Goal: Information Seeking & Learning: Check status

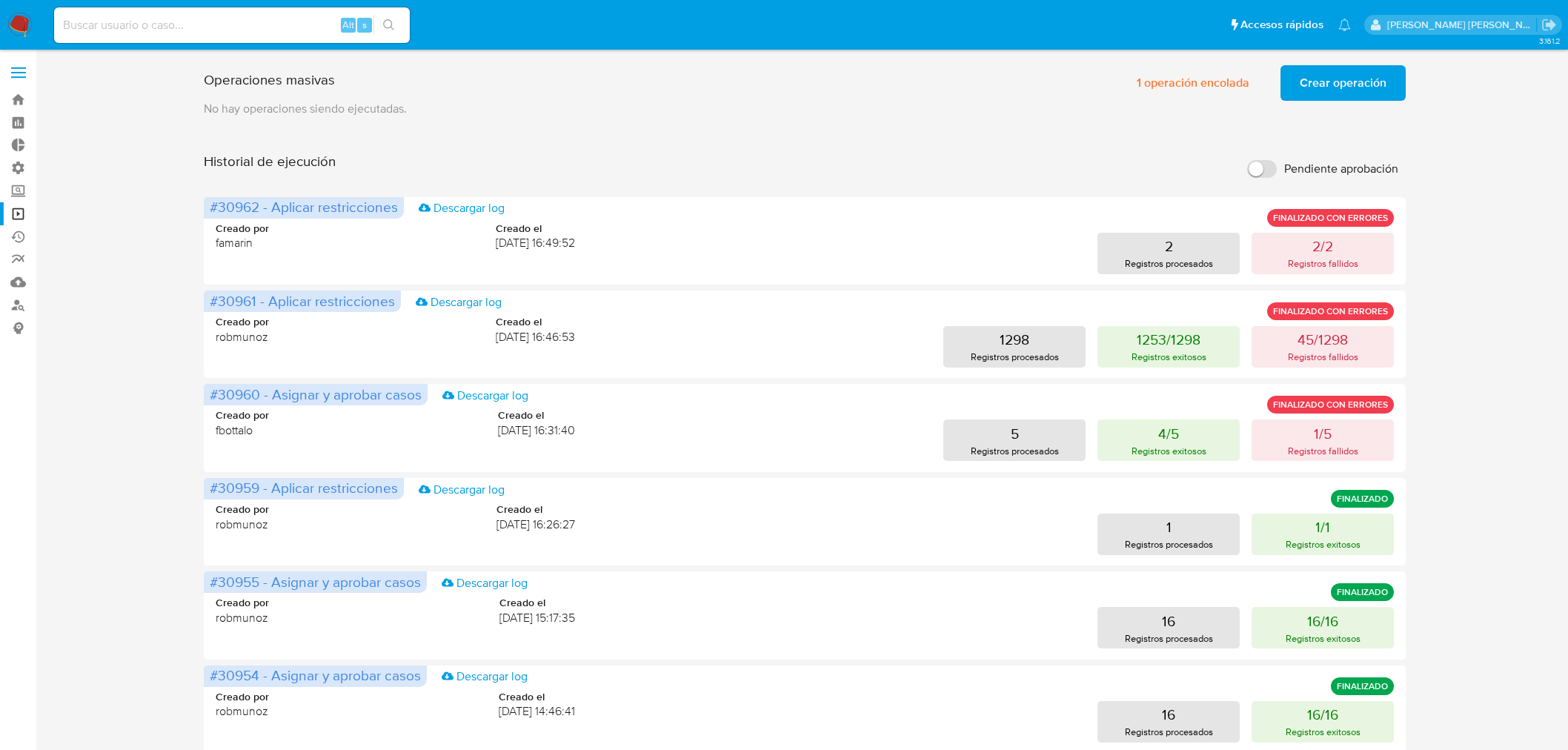
click at [1350, 89] on span "Crear operación" at bounding box center [1343, 82] width 87 height 32
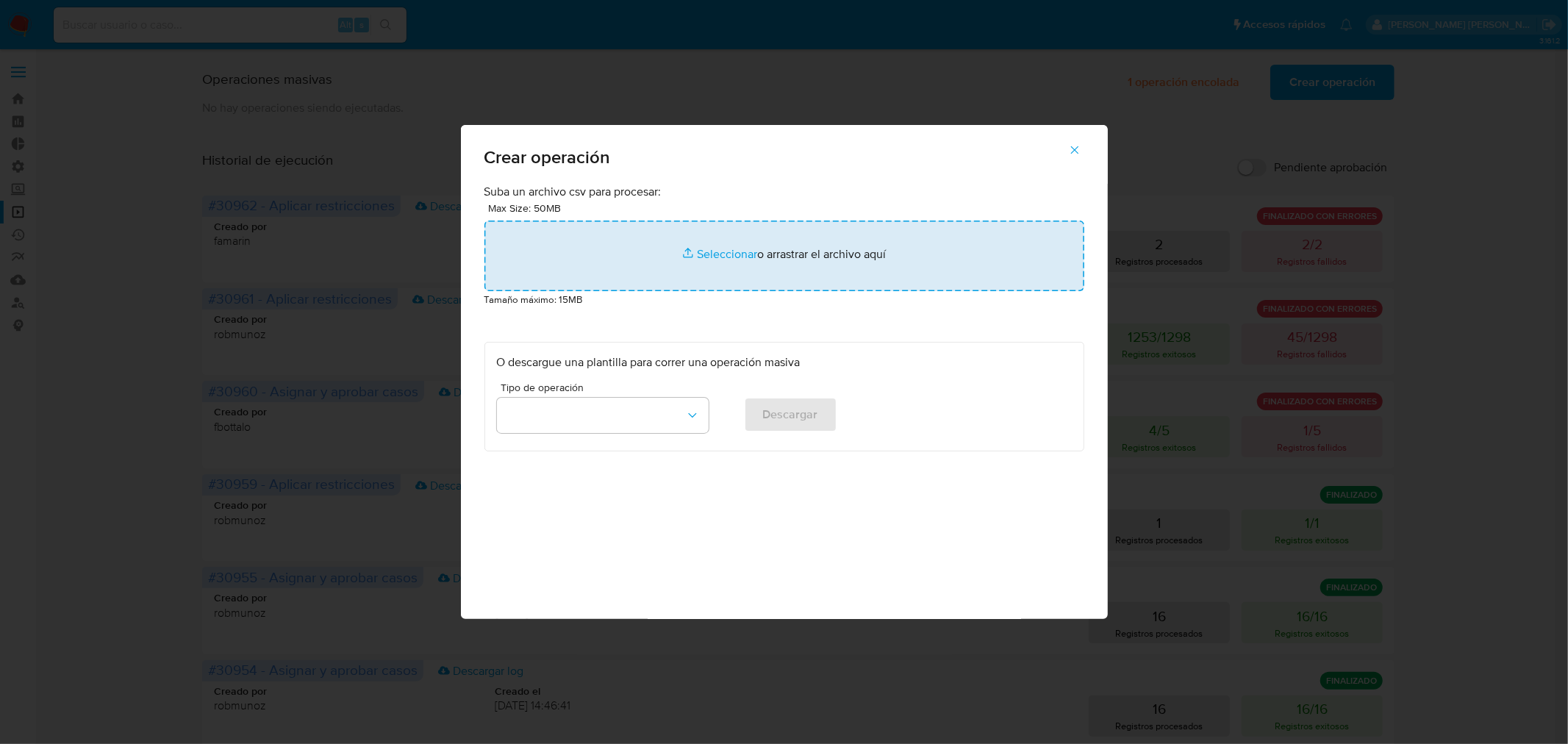
click at [740, 259] on input "file" at bounding box center [784, 255] width 599 height 71
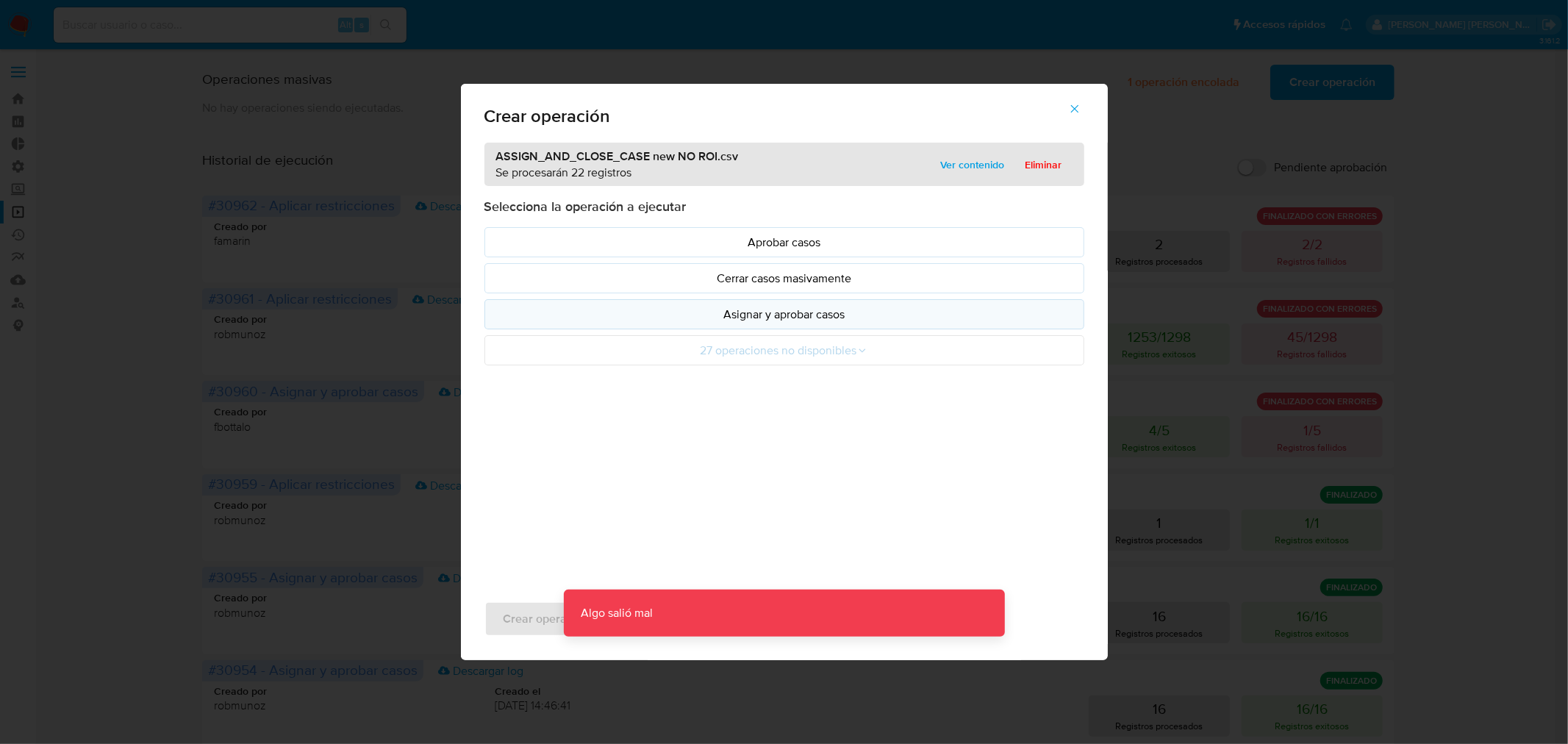
click at [766, 322] on p "Asignar y aprobar casos" at bounding box center [784, 314] width 575 height 17
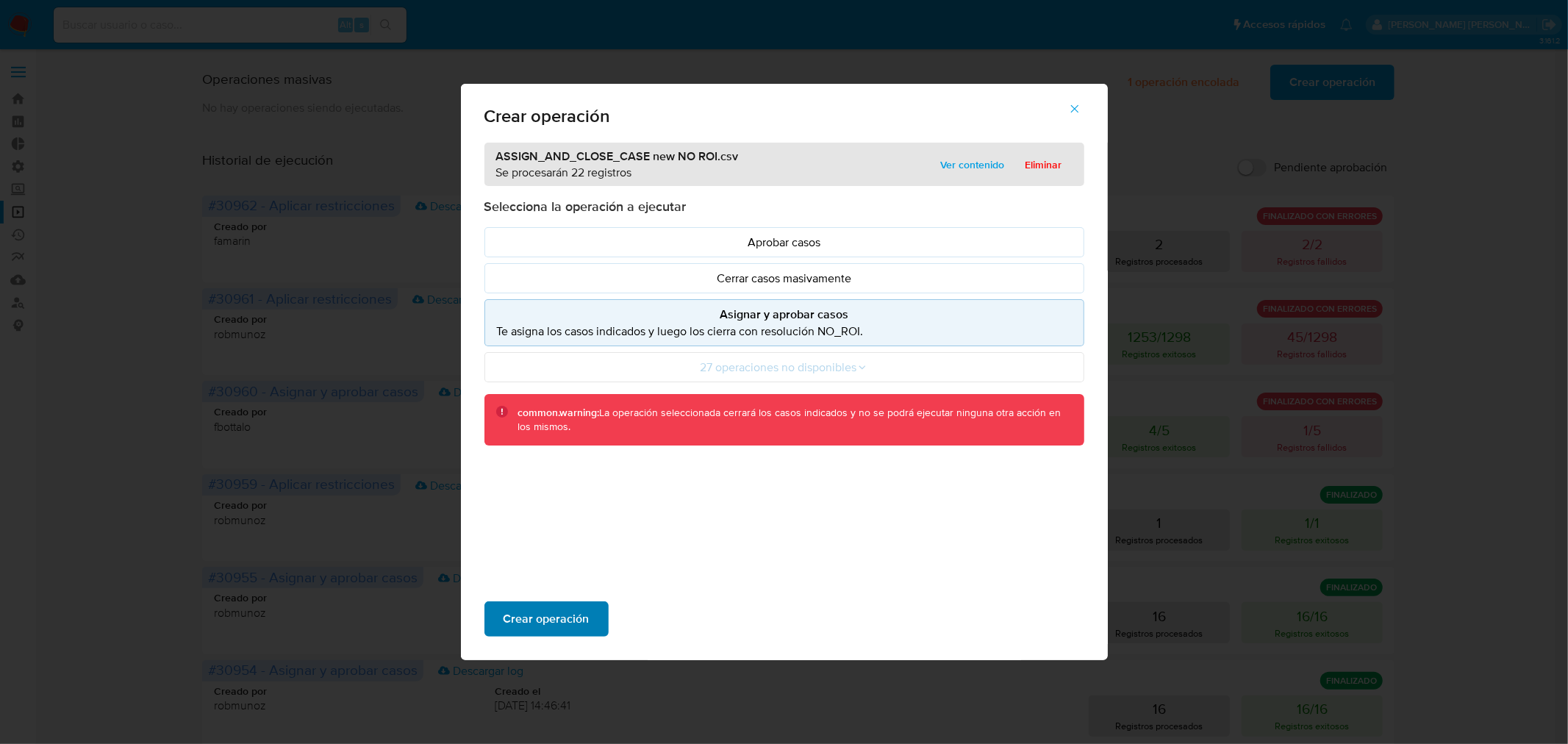
click at [532, 617] on span "Crear operación" at bounding box center [546, 618] width 86 height 32
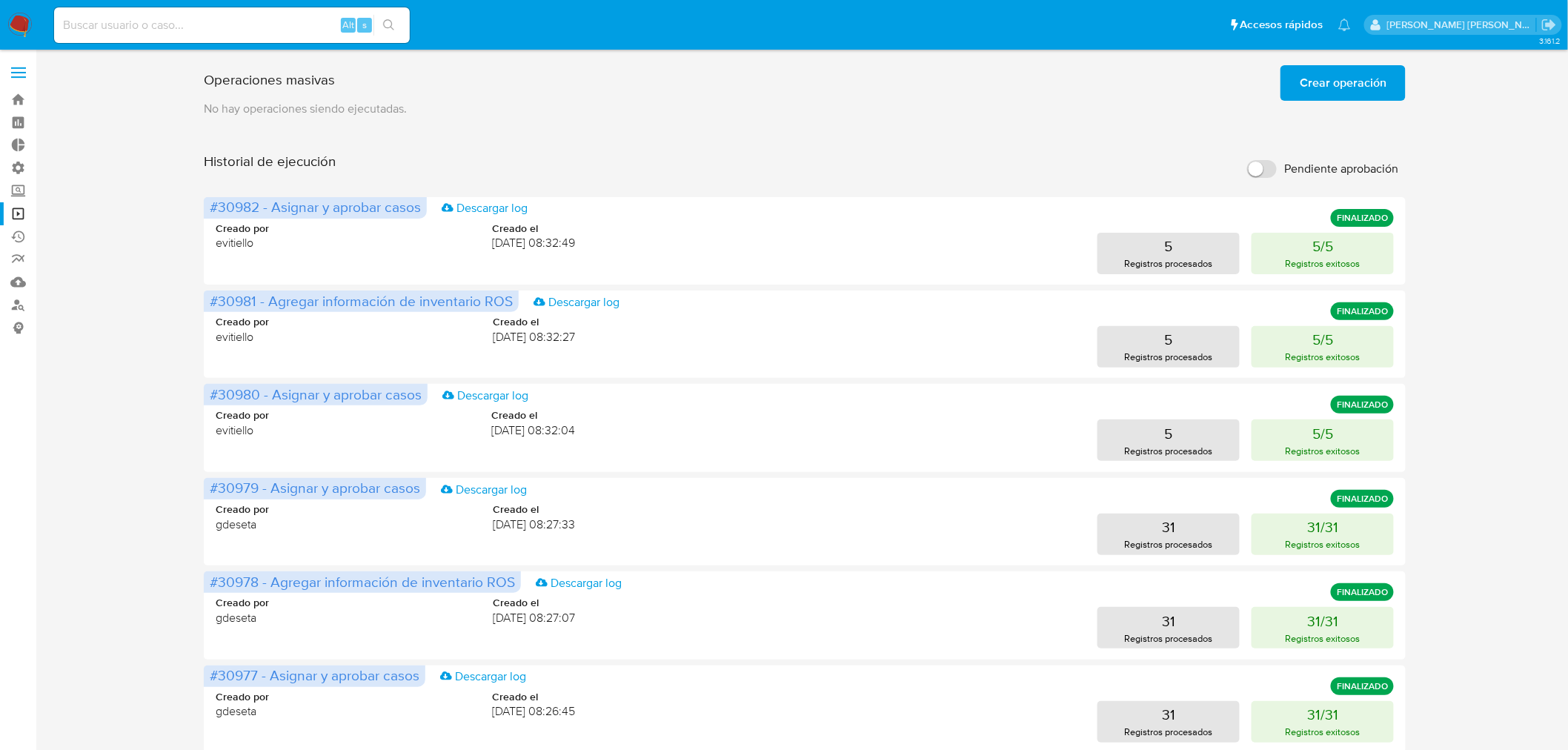
click at [1364, 80] on span "Crear operación" at bounding box center [1343, 82] width 87 height 32
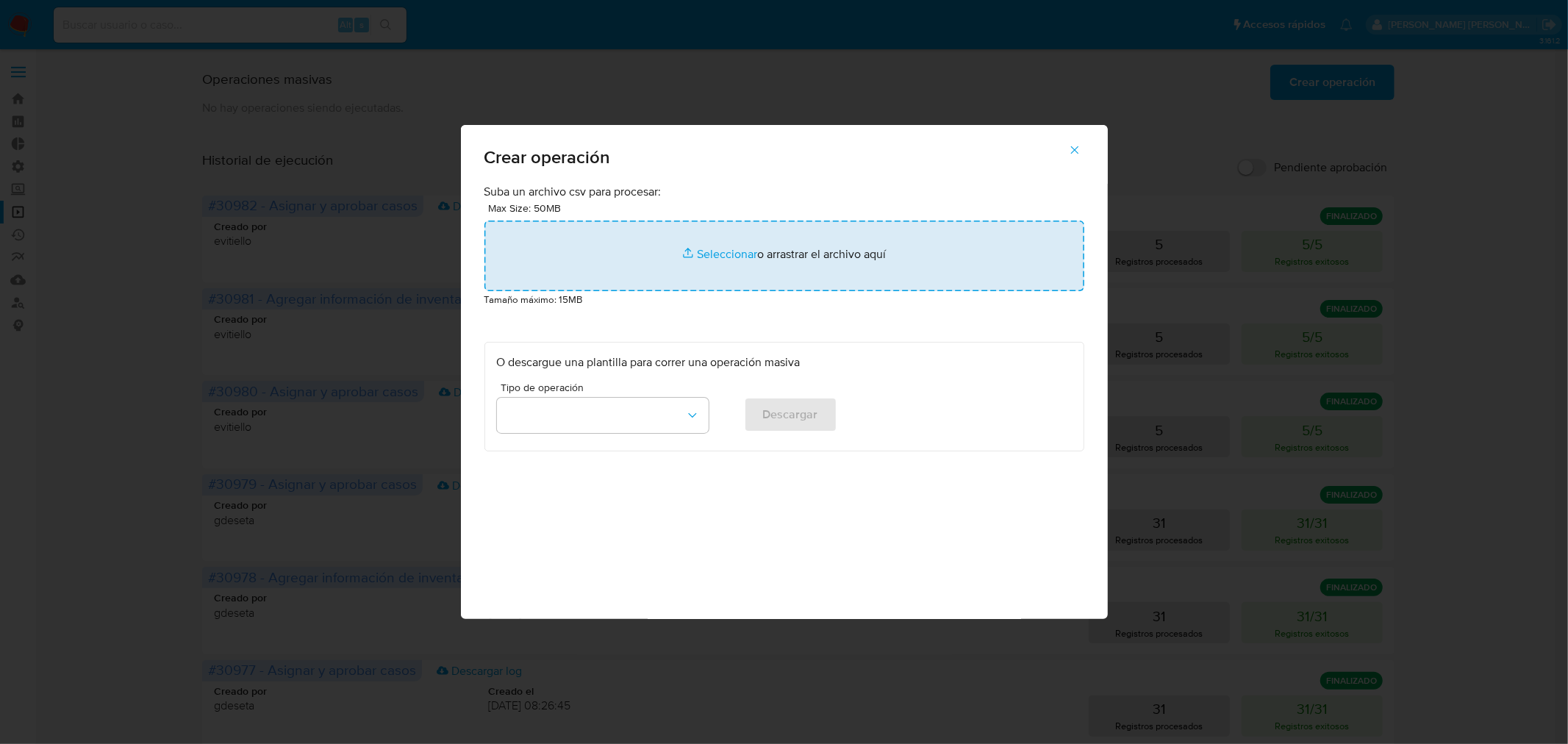
click at [717, 265] on input "file" at bounding box center [784, 255] width 599 height 71
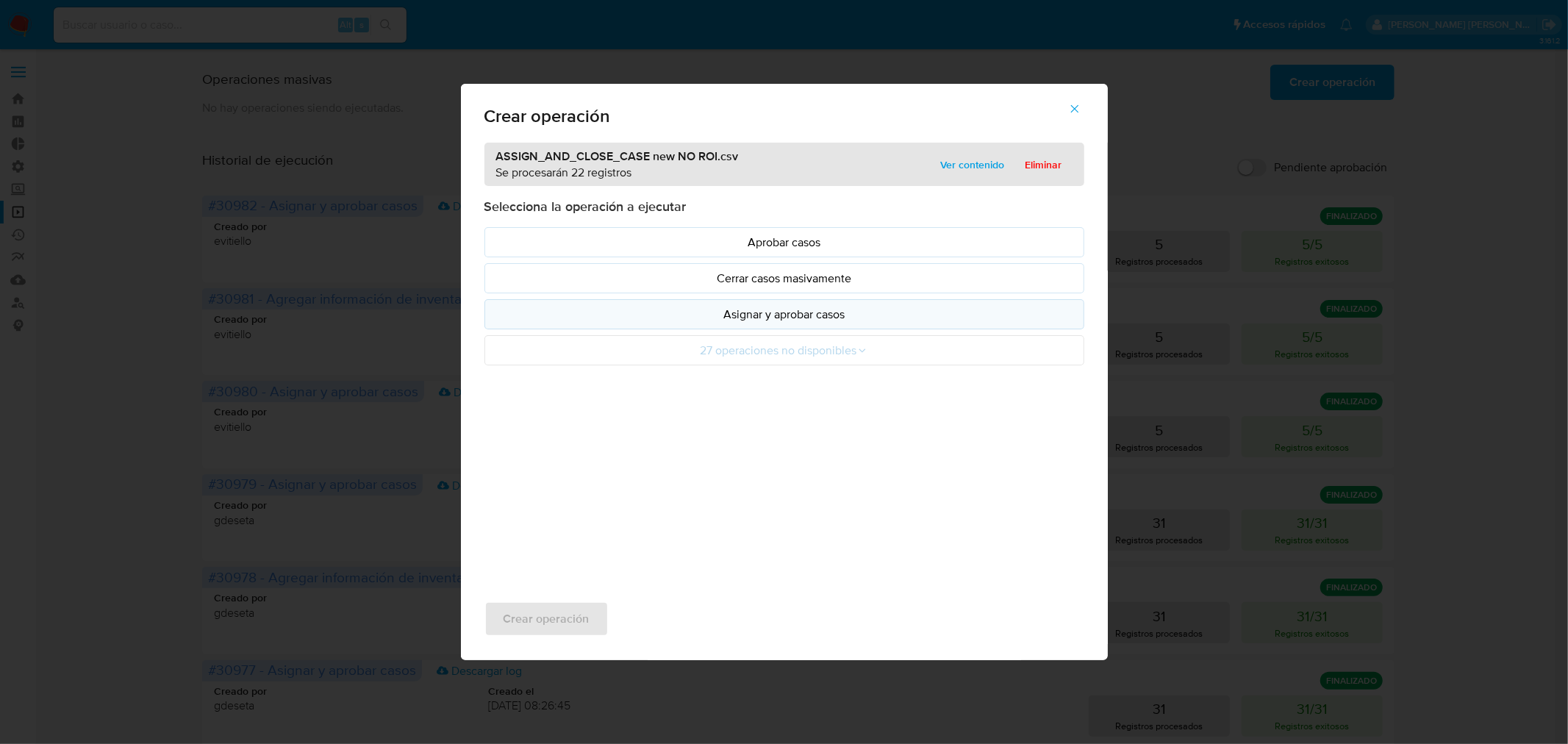
click at [775, 315] on p "Asignar y aprobar casos" at bounding box center [784, 314] width 575 height 17
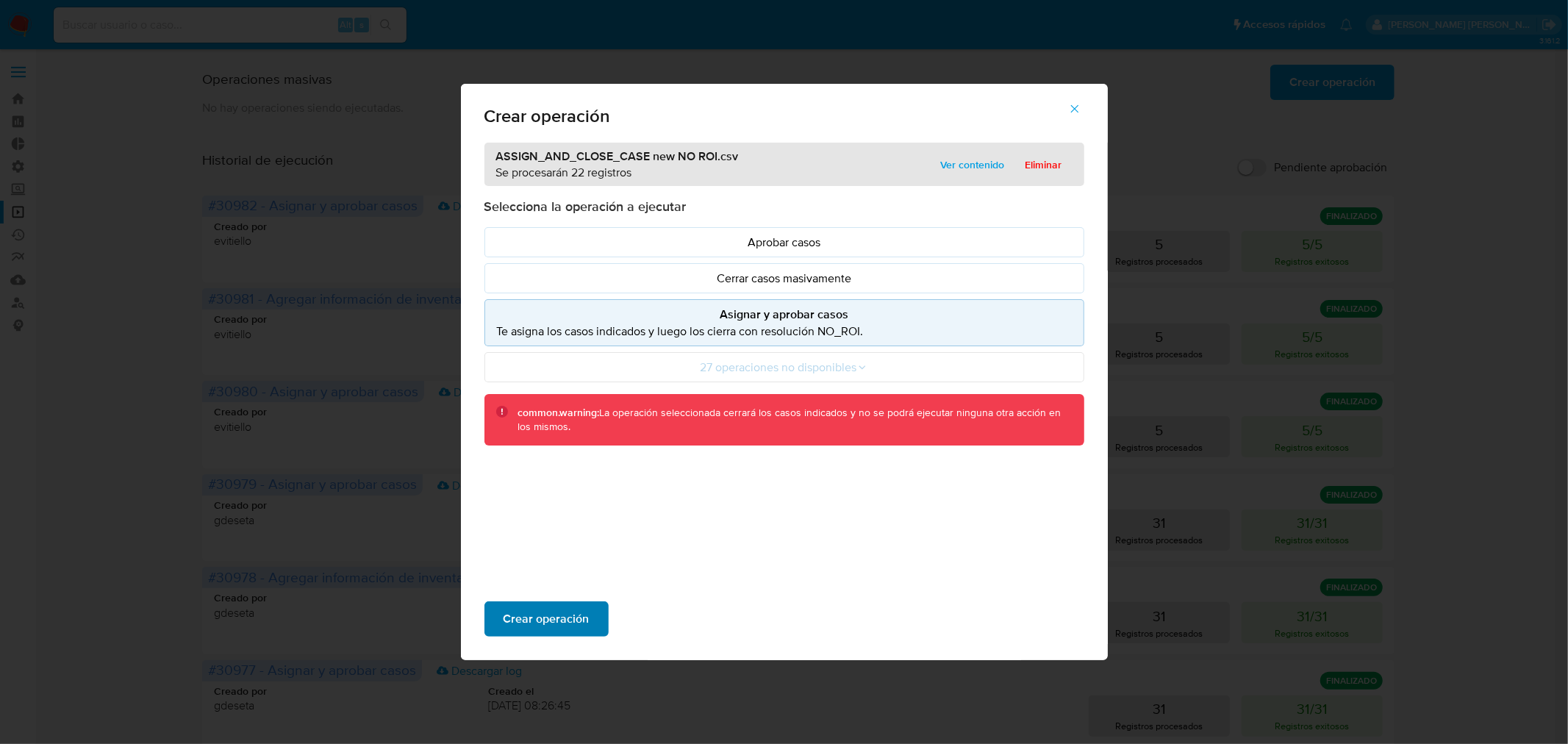
click at [590, 613] on button "Crear operación" at bounding box center [546, 619] width 124 height 35
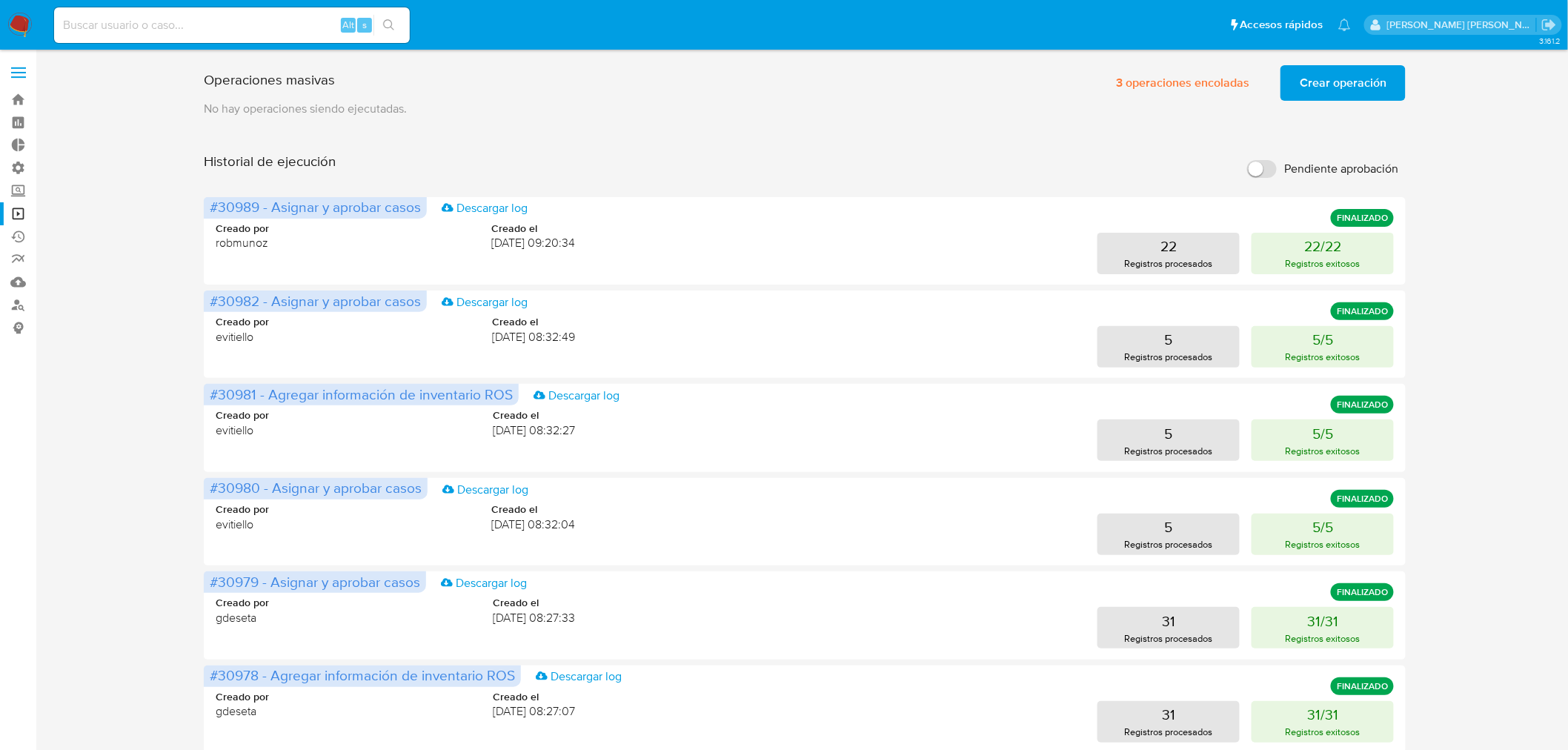
click at [1325, 85] on span "Crear operación" at bounding box center [1343, 82] width 87 height 32
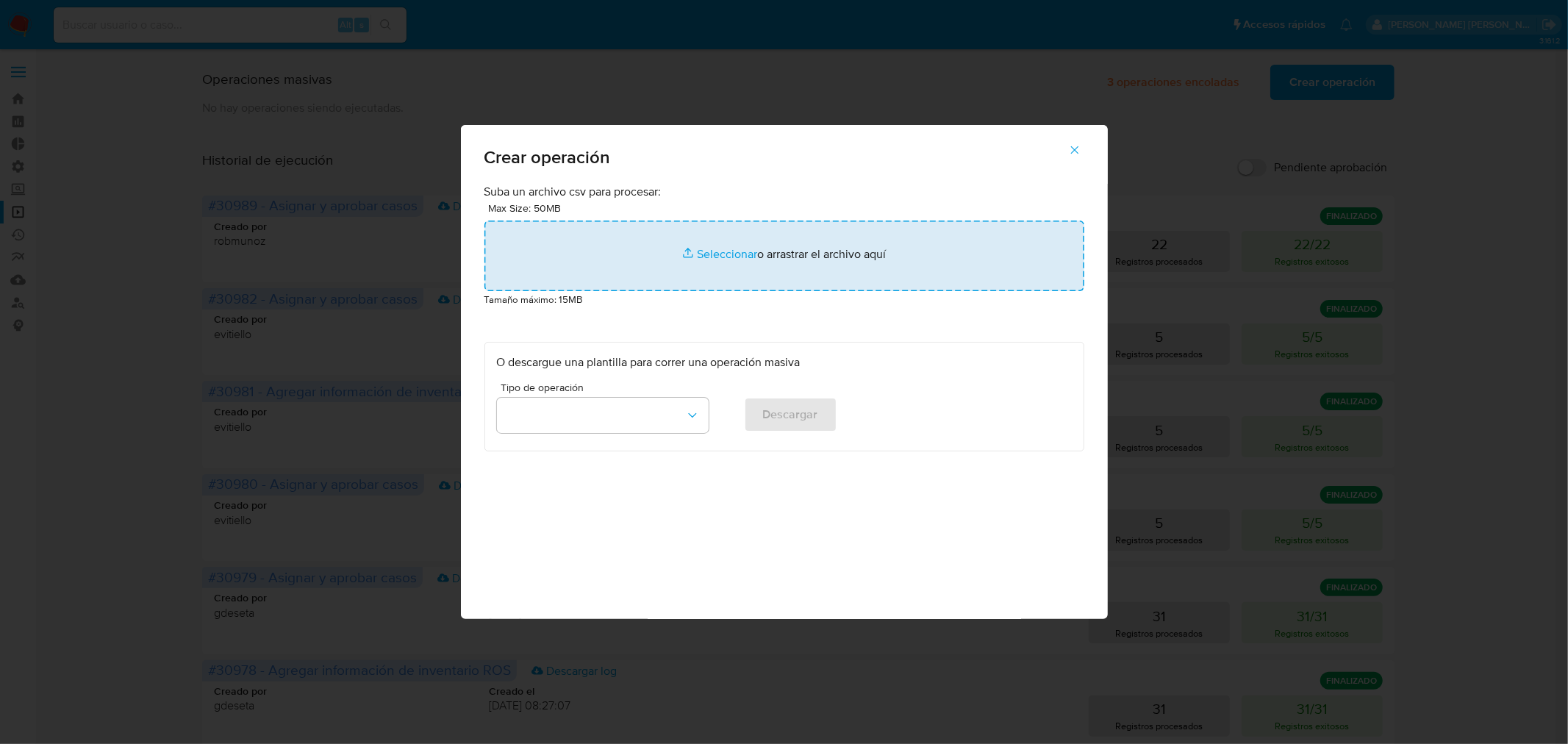
click at [942, 250] on input "file" at bounding box center [784, 255] width 599 height 71
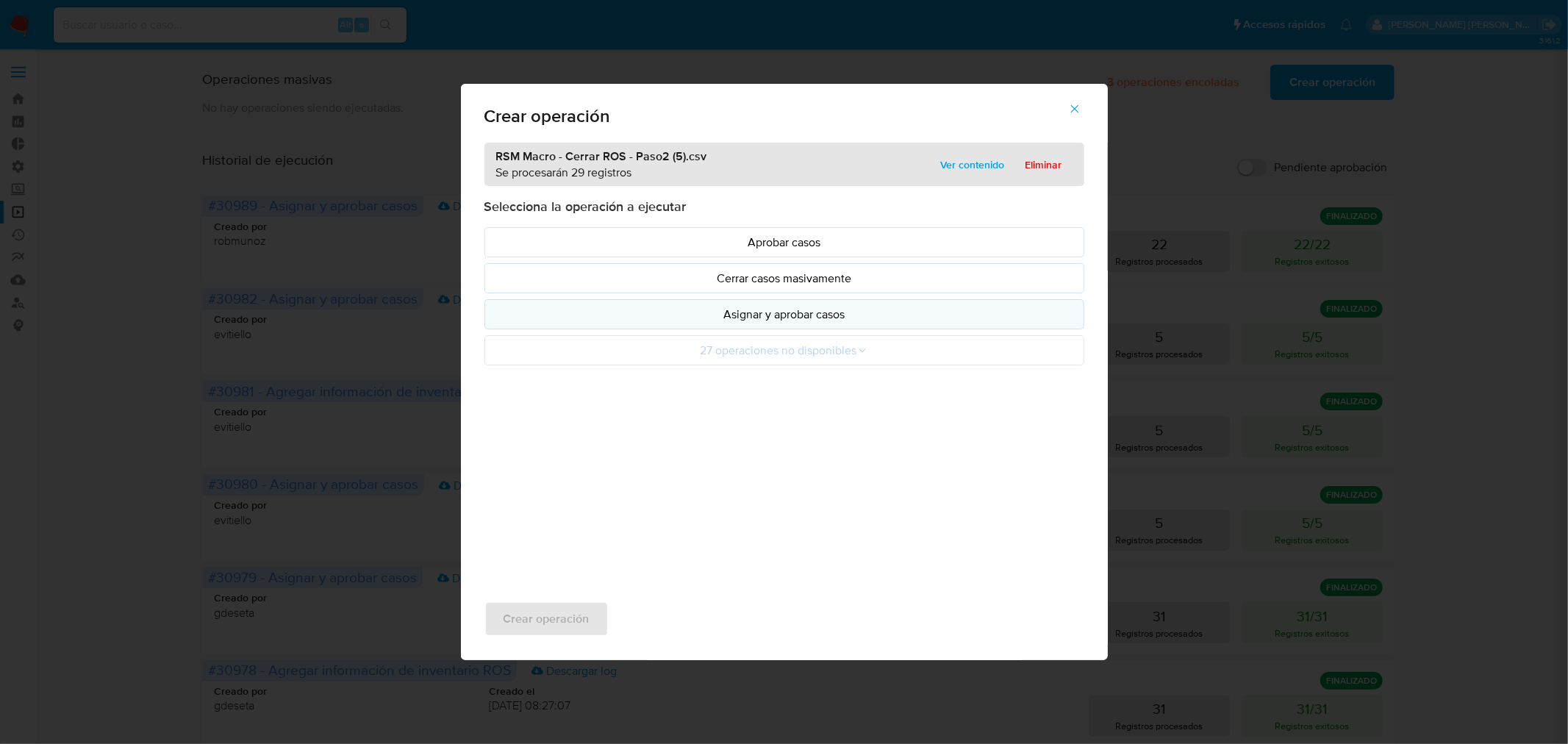
click at [710, 319] on p "Asignar y aprobar casos" at bounding box center [784, 314] width 575 height 17
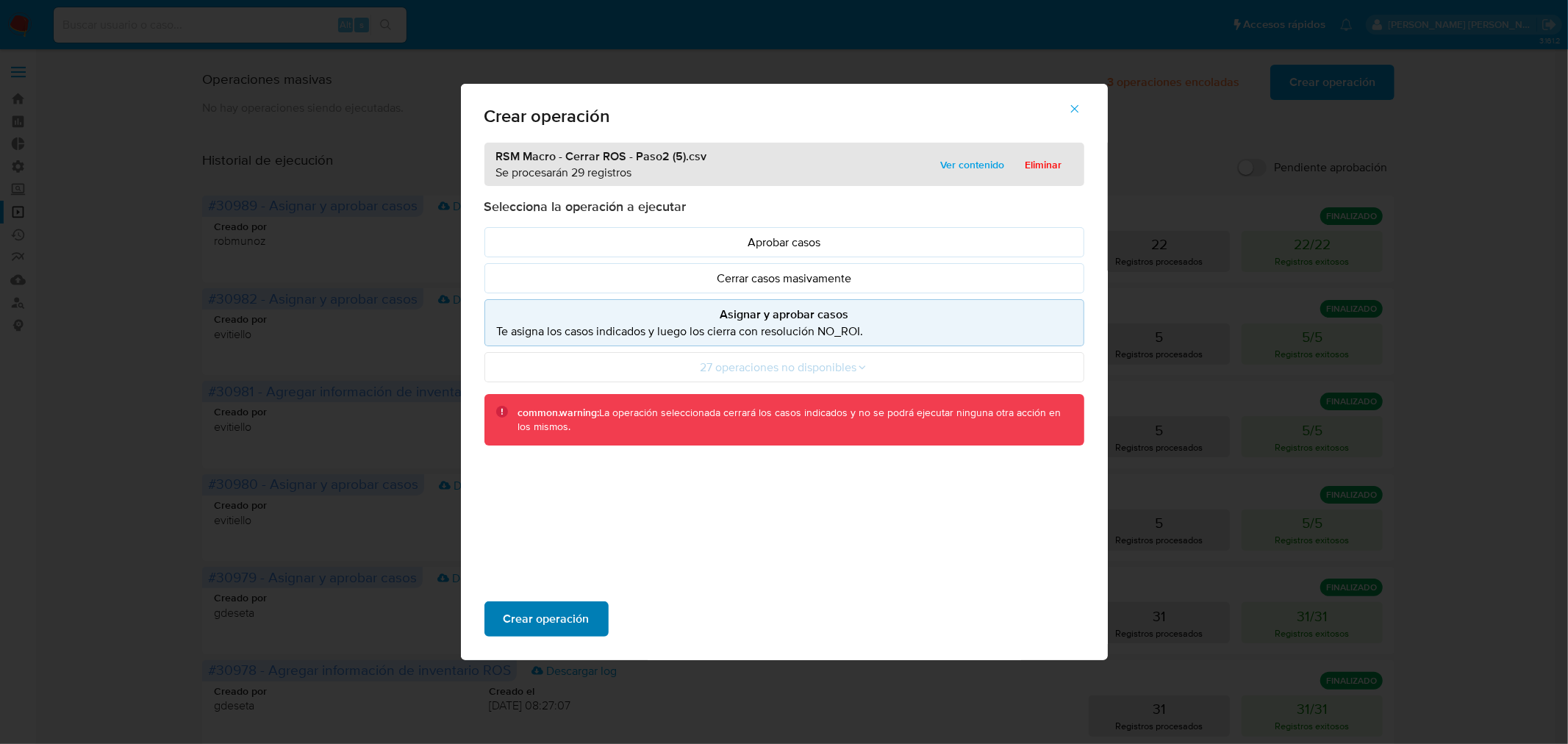
click at [589, 616] on button "Crear operación" at bounding box center [546, 619] width 124 height 35
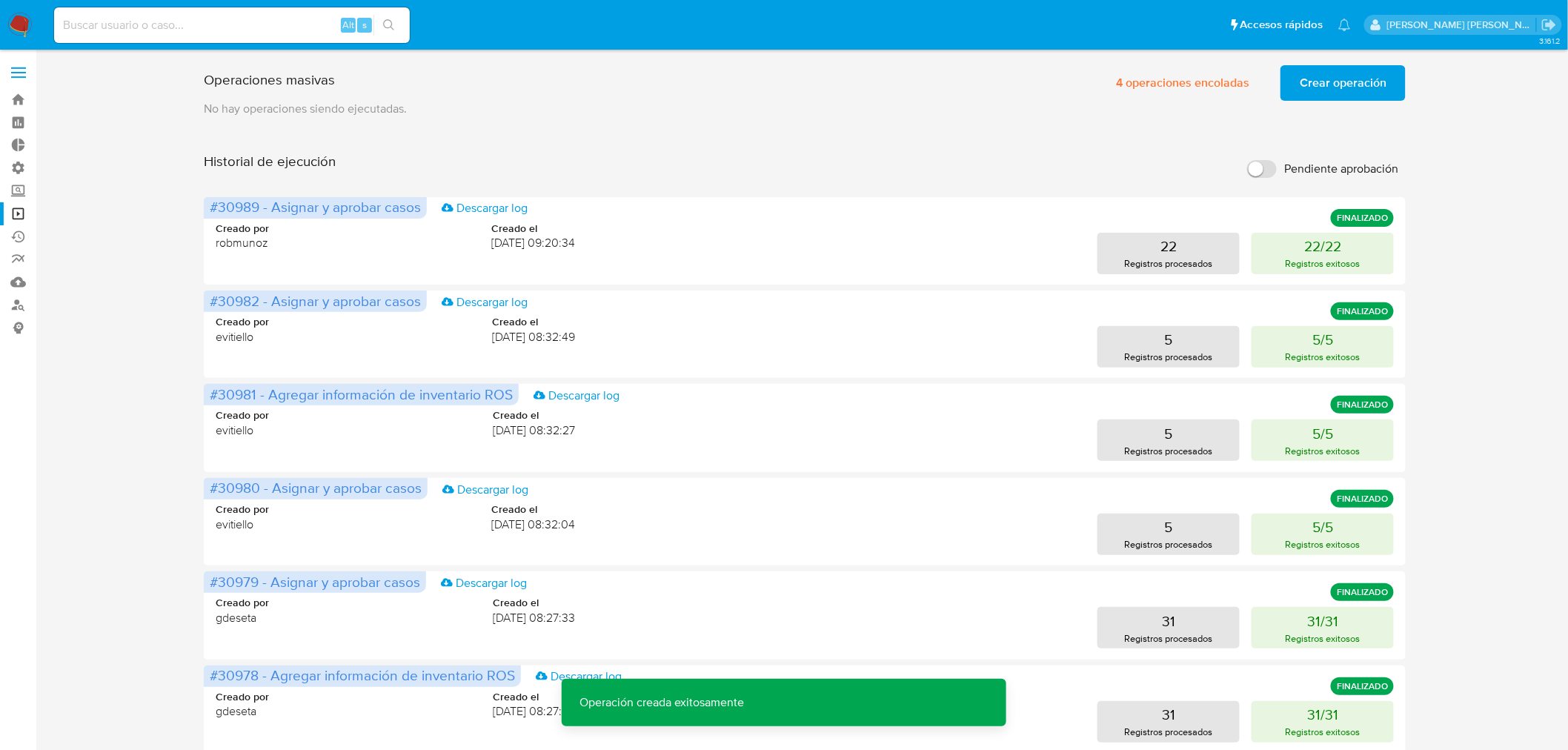
click at [1335, 76] on span "Crear operación" at bounding box center [1343, 82] width 87 height 32
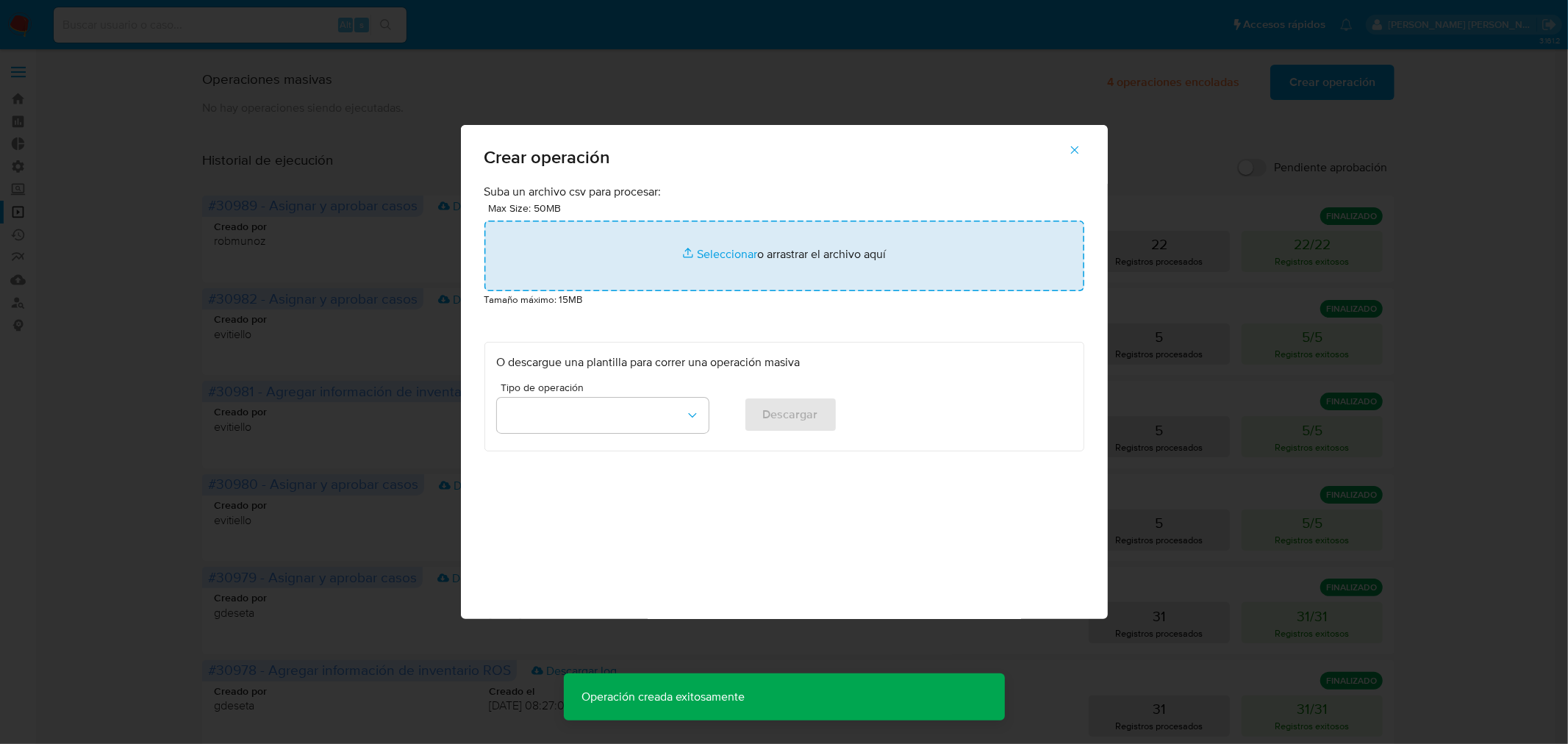
click at [790, 241] on input "file" at bounding box center [784, 255] width 599 height 71
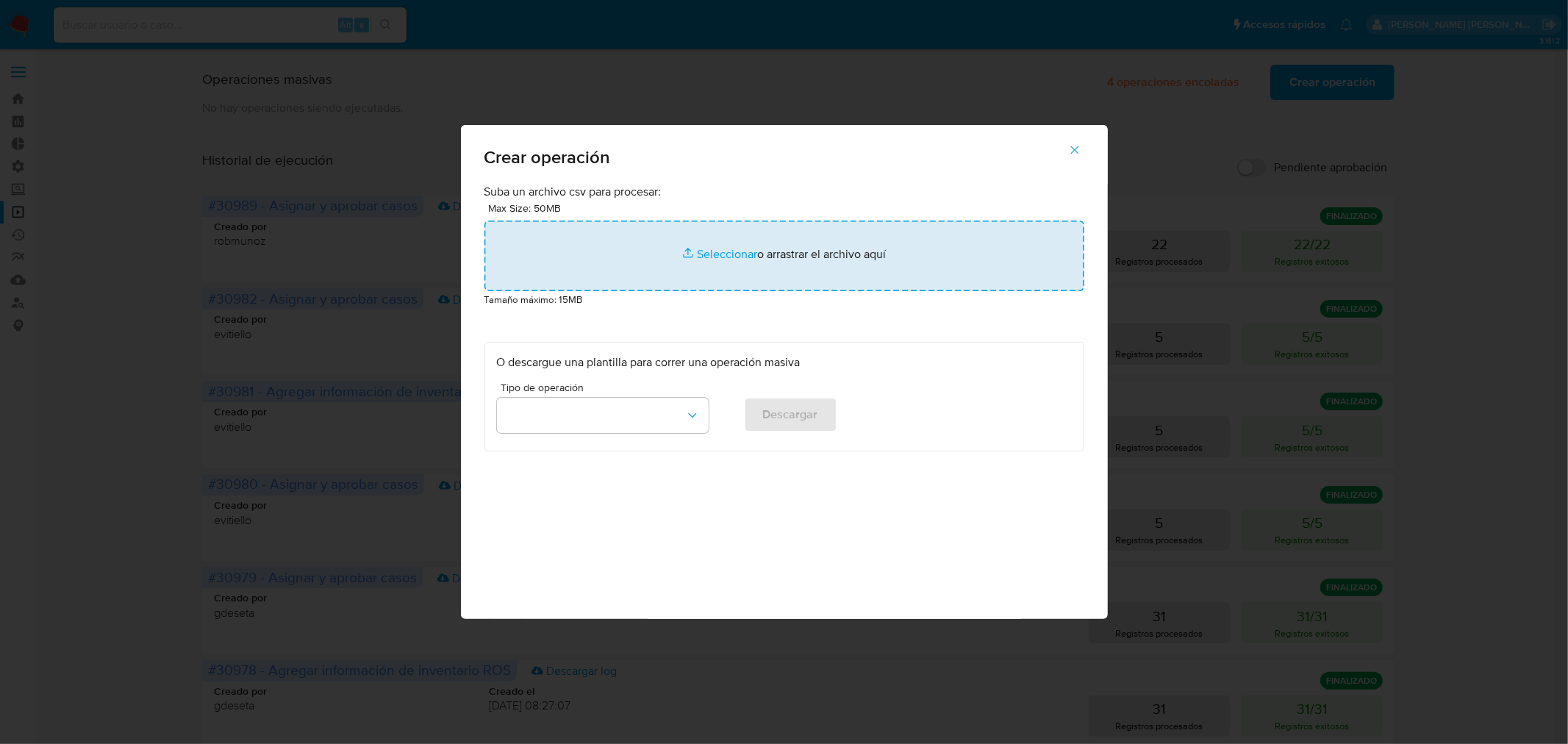
type input "C:\fakepath\RSM Macro - Cerrar ROS - Paso3 (6).csv"
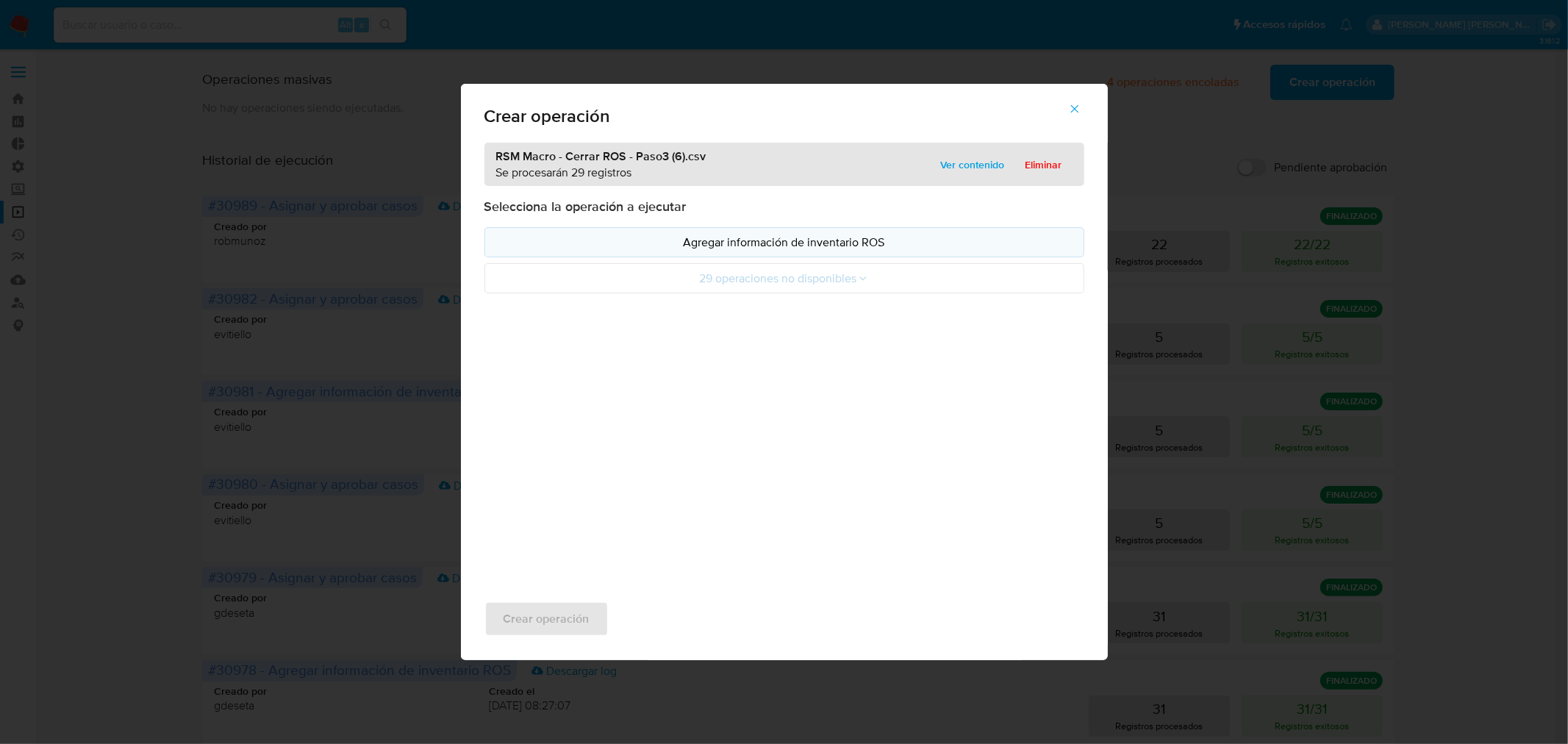
drag, startPoint x: 790, startPoint y: 241, endPoint x: 733, endPoint y: 248, distance: 57.4
click at [733, 248] on p "Agregar información de inventario ROS" at bounding box center [784, 242] width 575 height 17
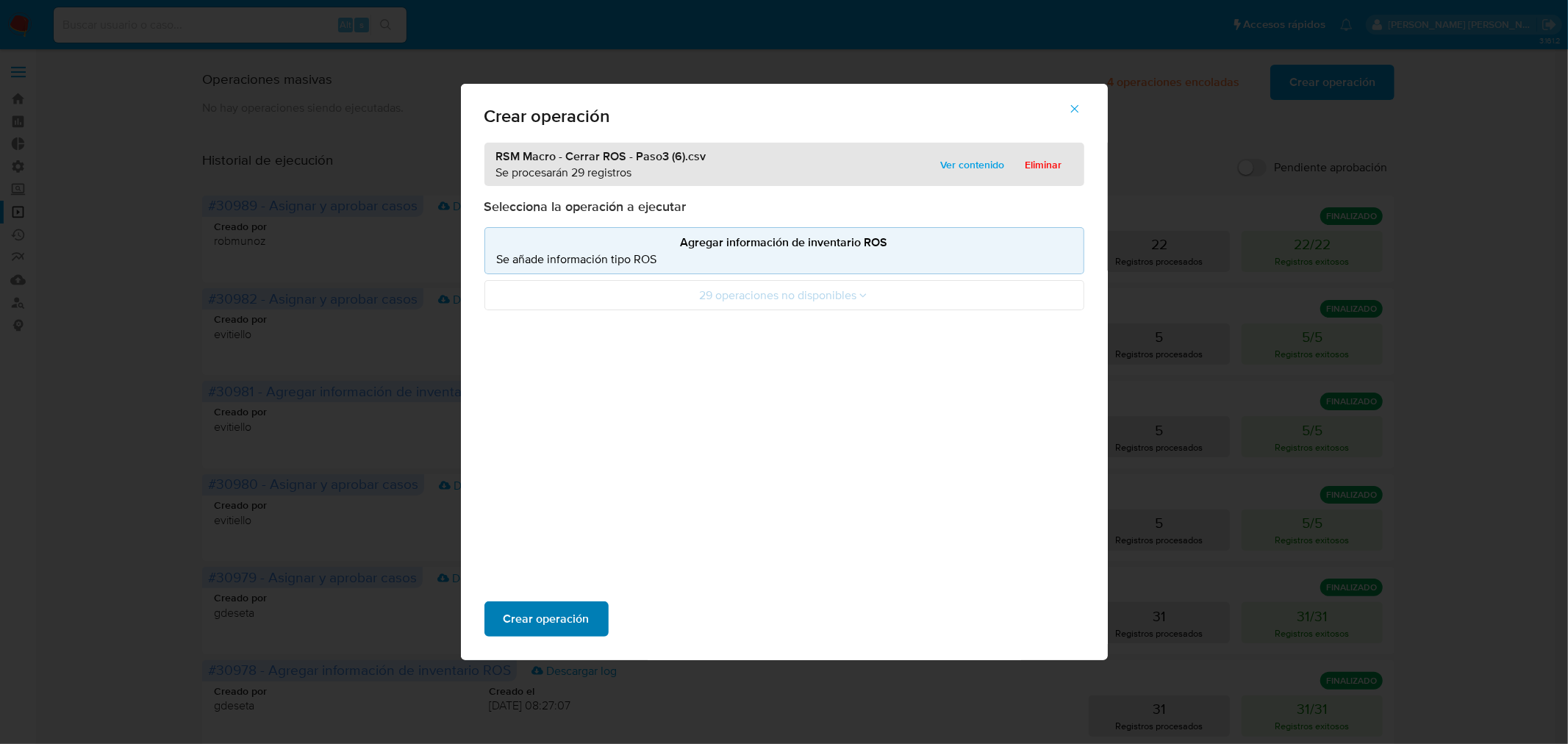
click at [594, 617] on button "Crear operación" at bounding box center [546, 619] width 124 height 35
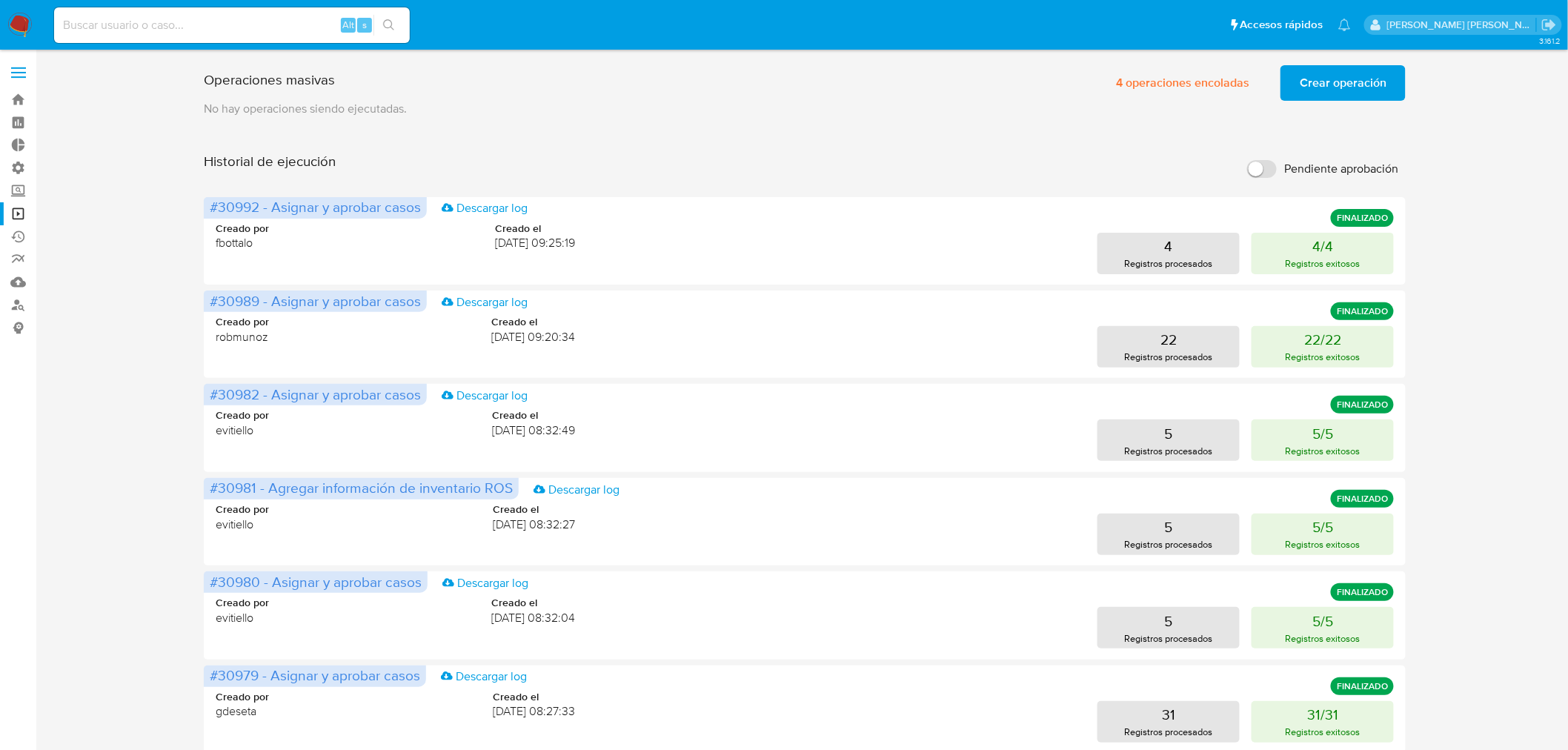
click at [1339, 85] on span "Crear operación" at bounding box center [1343, 82] width 87 height 32
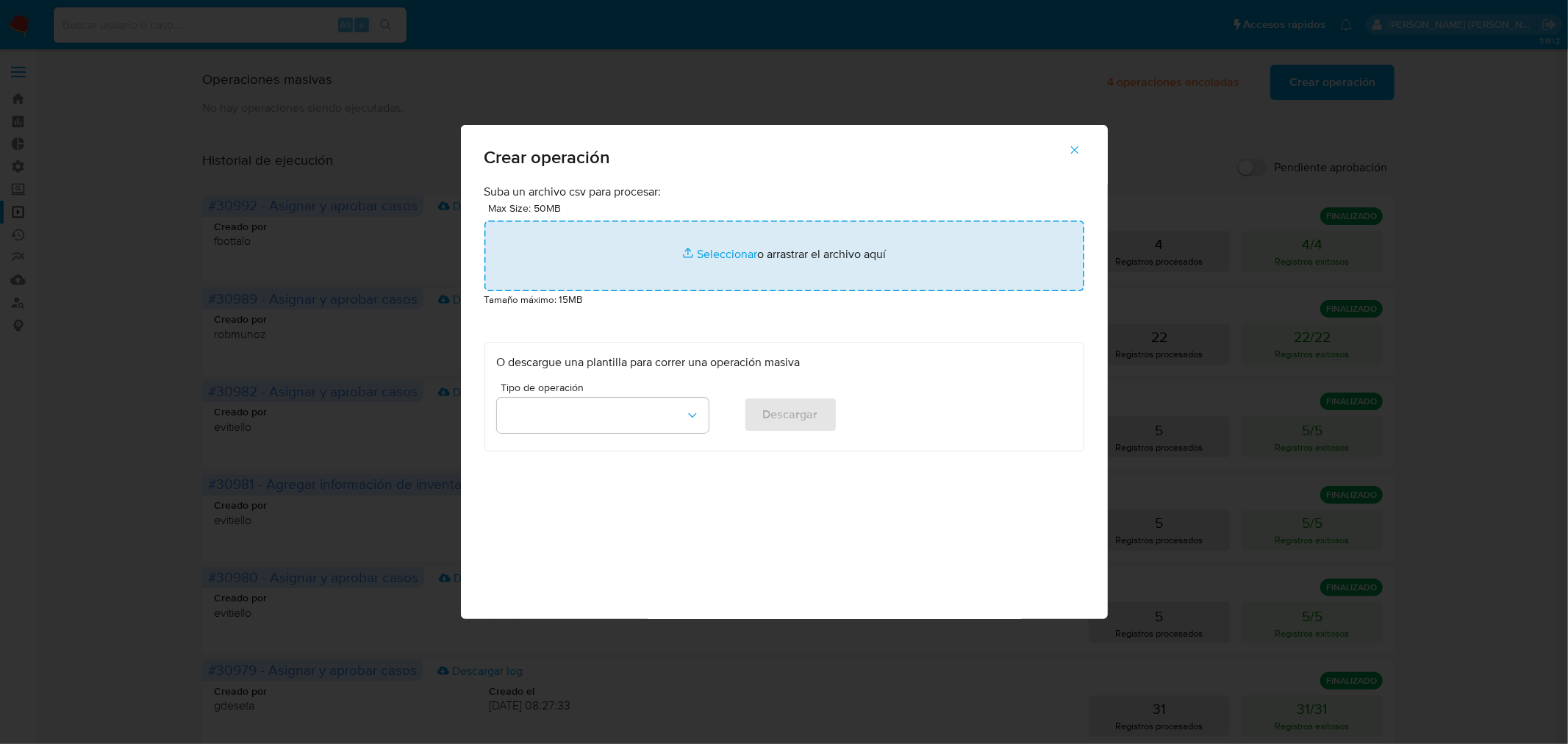
click at [871, 244] on input "file" at bounding box center [784, 255] width 599 height 71
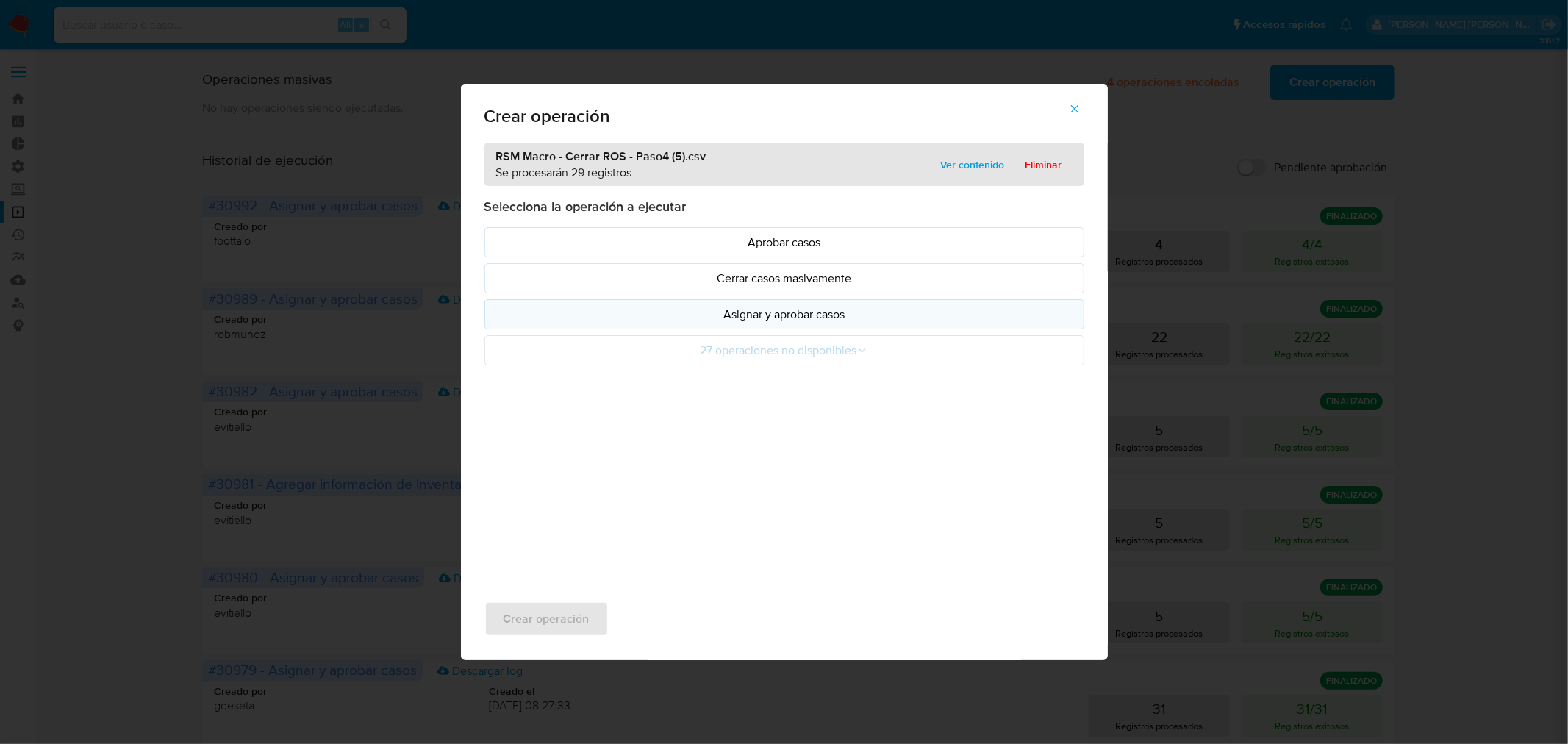
drag, startPoint x: 871, startPoint y: 244, endPoint x: 811, endPoint y: 321, distance: 97.6
click at [811, 321] on p "Asignar y aprobar casos" at bounding box center [784, 314] width 575 height 17
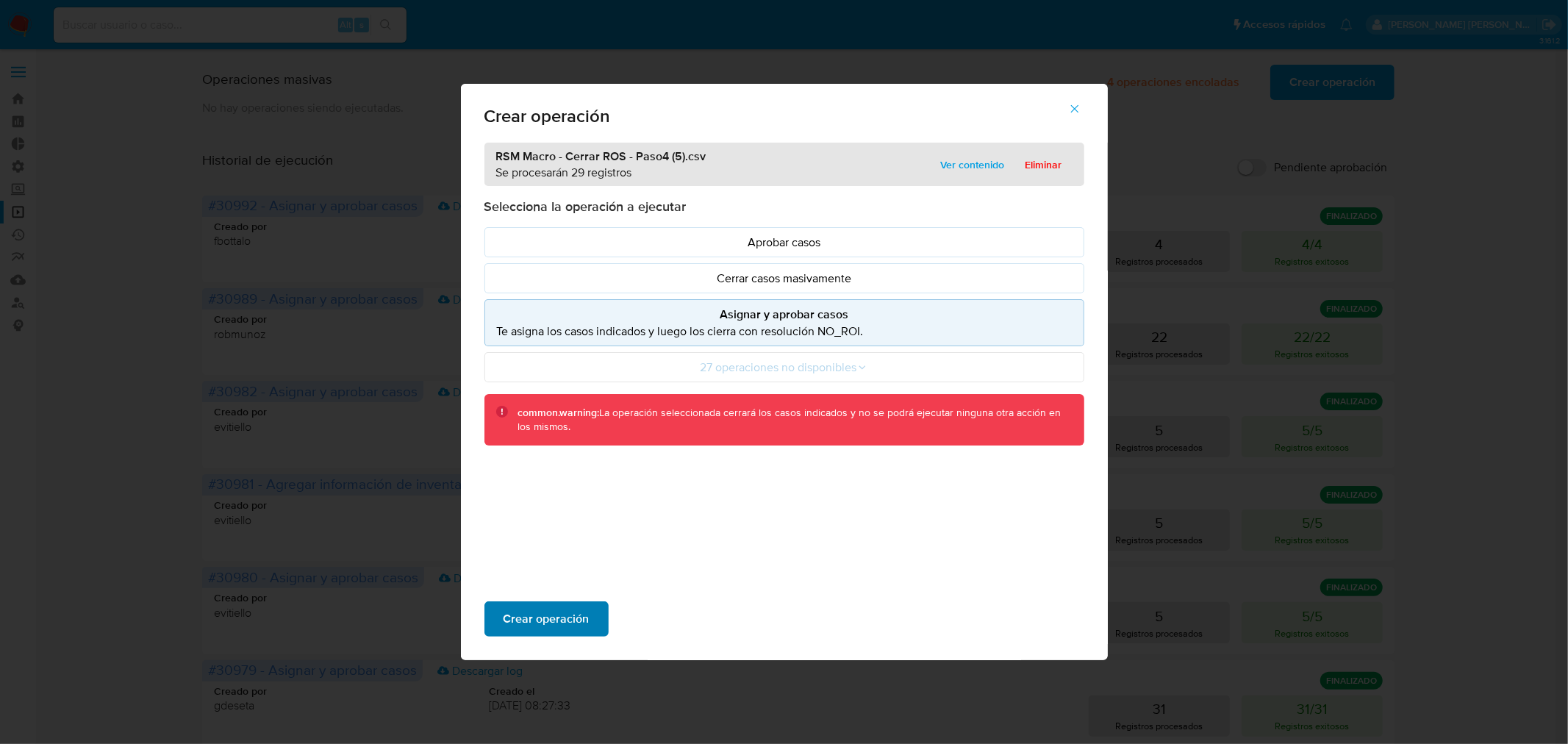
click at [596, 609] on button "Crear operación" at bounding box center [546, 619] width 124 height 35
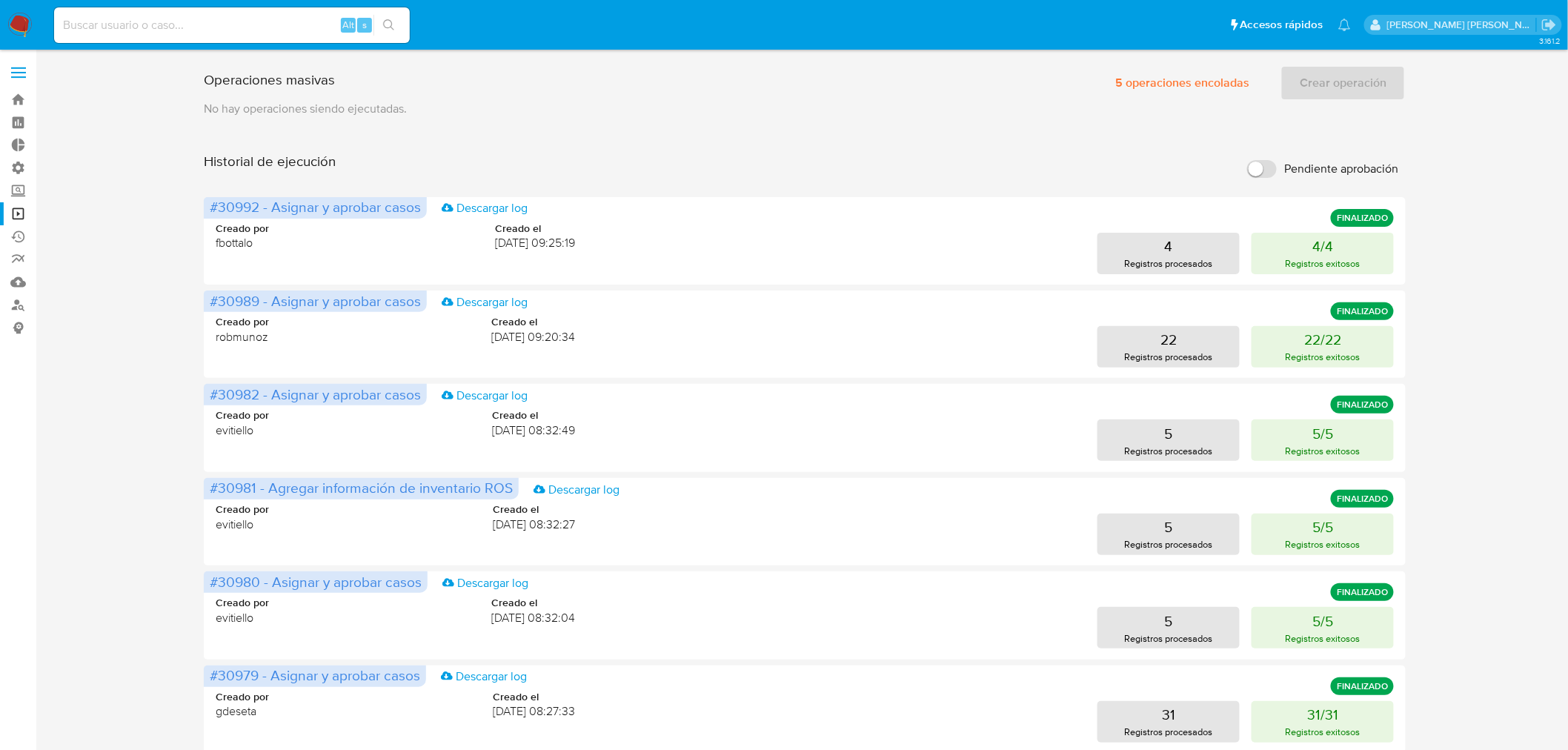
drag, startPoint x: 20, startPoint y: 20, endPoint x: 28, endPoint y: 28, distance: 11.3
click at [20, 20] on img at bounding box center [19, 25] width 25 height 25
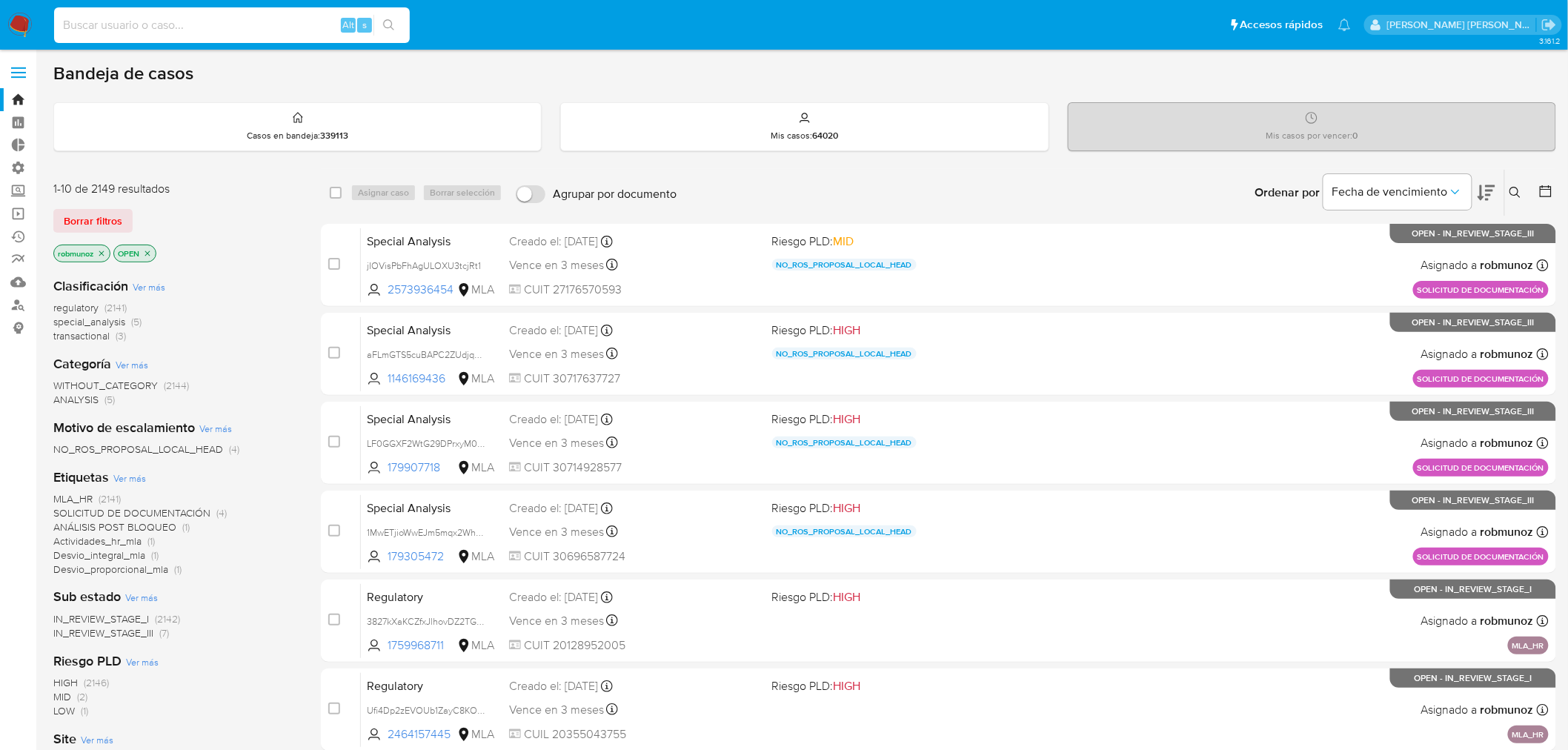
click at [185, 27] on input at bounding box center [231, 25] width 355 height 19
paste input "MtyyFG7RMzgHeHBeDAdzBnMJ"
type input "MtyyFG7RMzgHeHBeDAdzBnMJ"
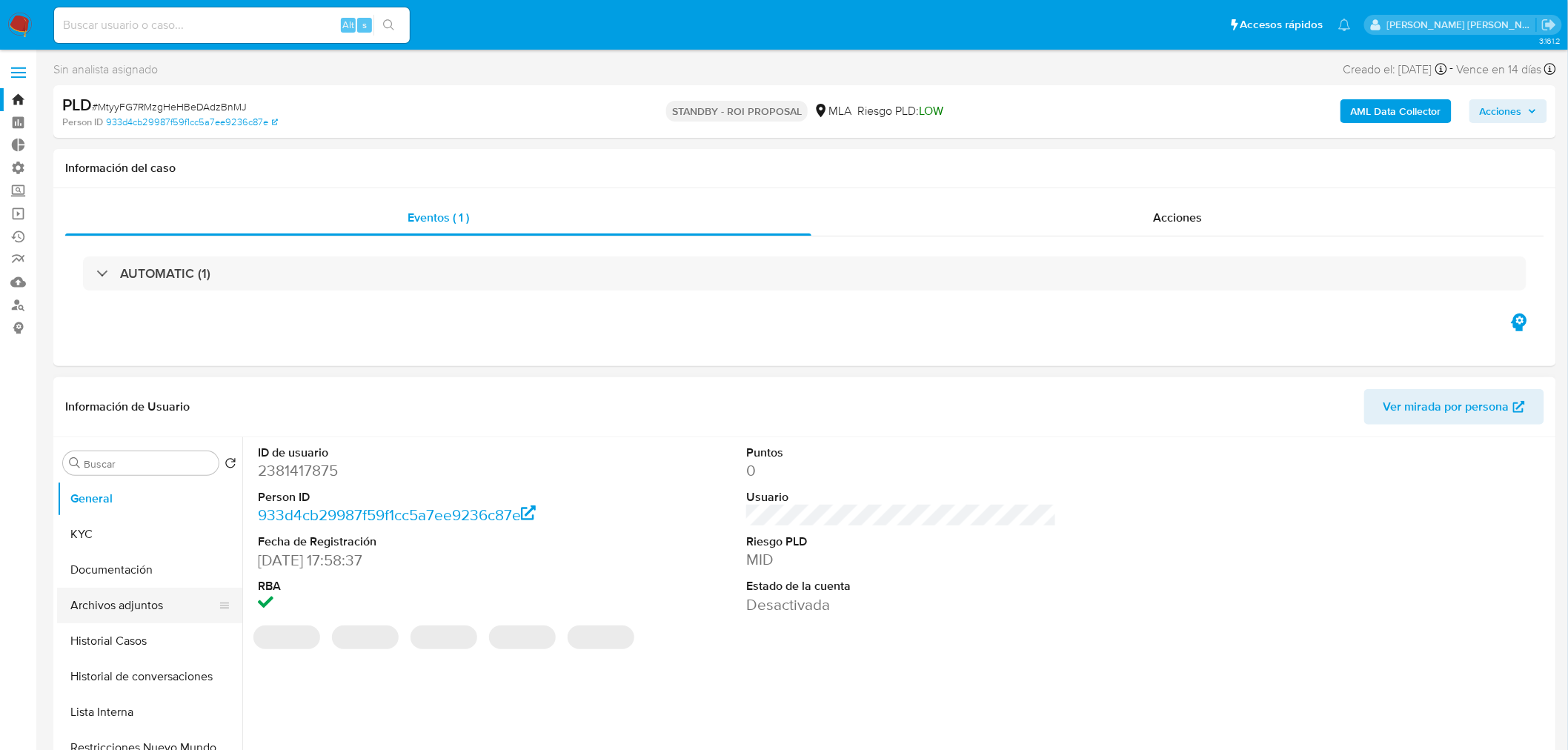
select select "10"
click at [132, 609] on button "Archivos adjuntos" at bounding box center [143, 606] width 173 height 35
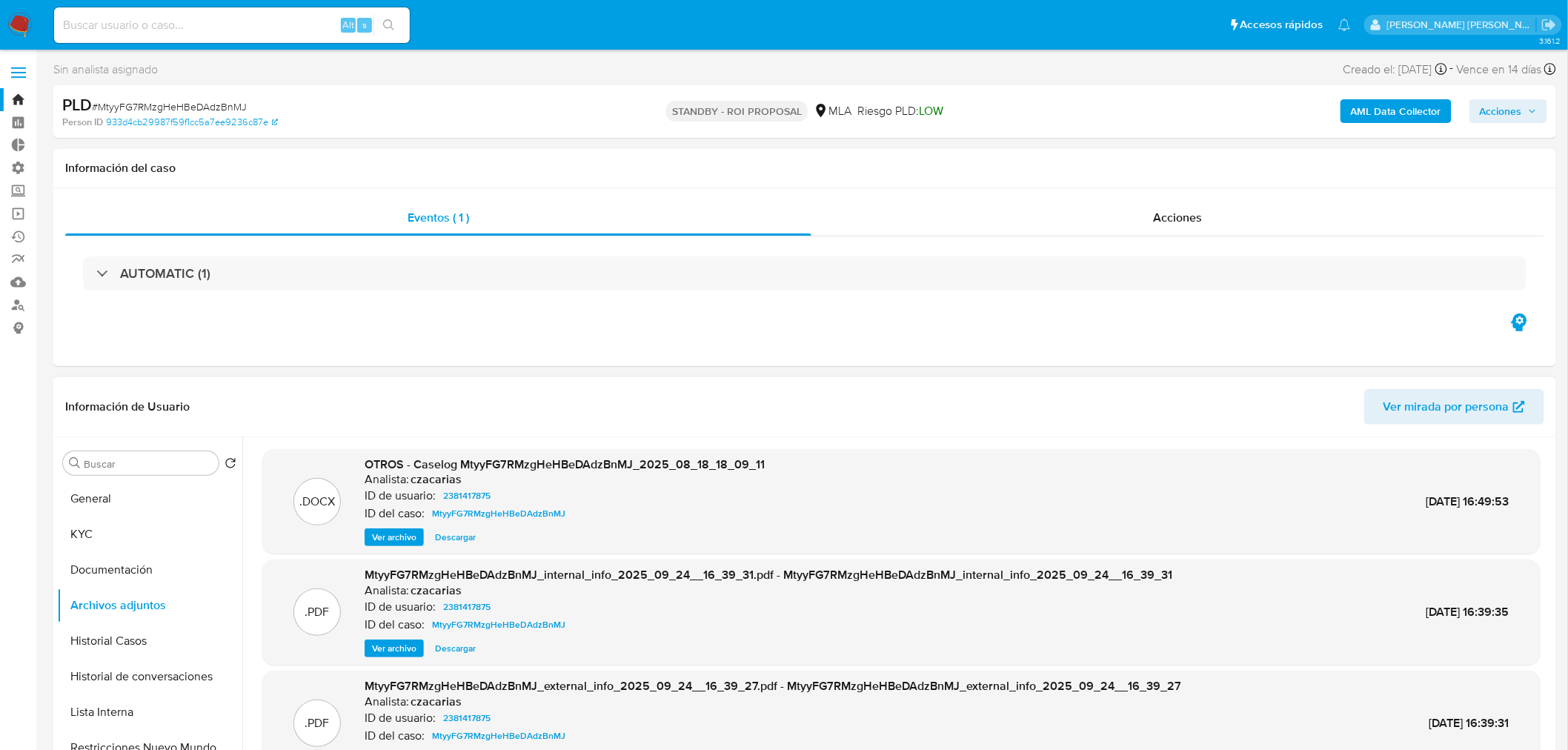
click at [455, 544] on span "Descargar" at bounding box center [455, 537] width 41 height 15
click at [160, 26] on input at bounding box center [231, 25] width 355 height 19
paste input "bRJiQNsvS2848UjPwQatd8cN"
type input "bRJiQNsvS2848UjPwQatd8cN"
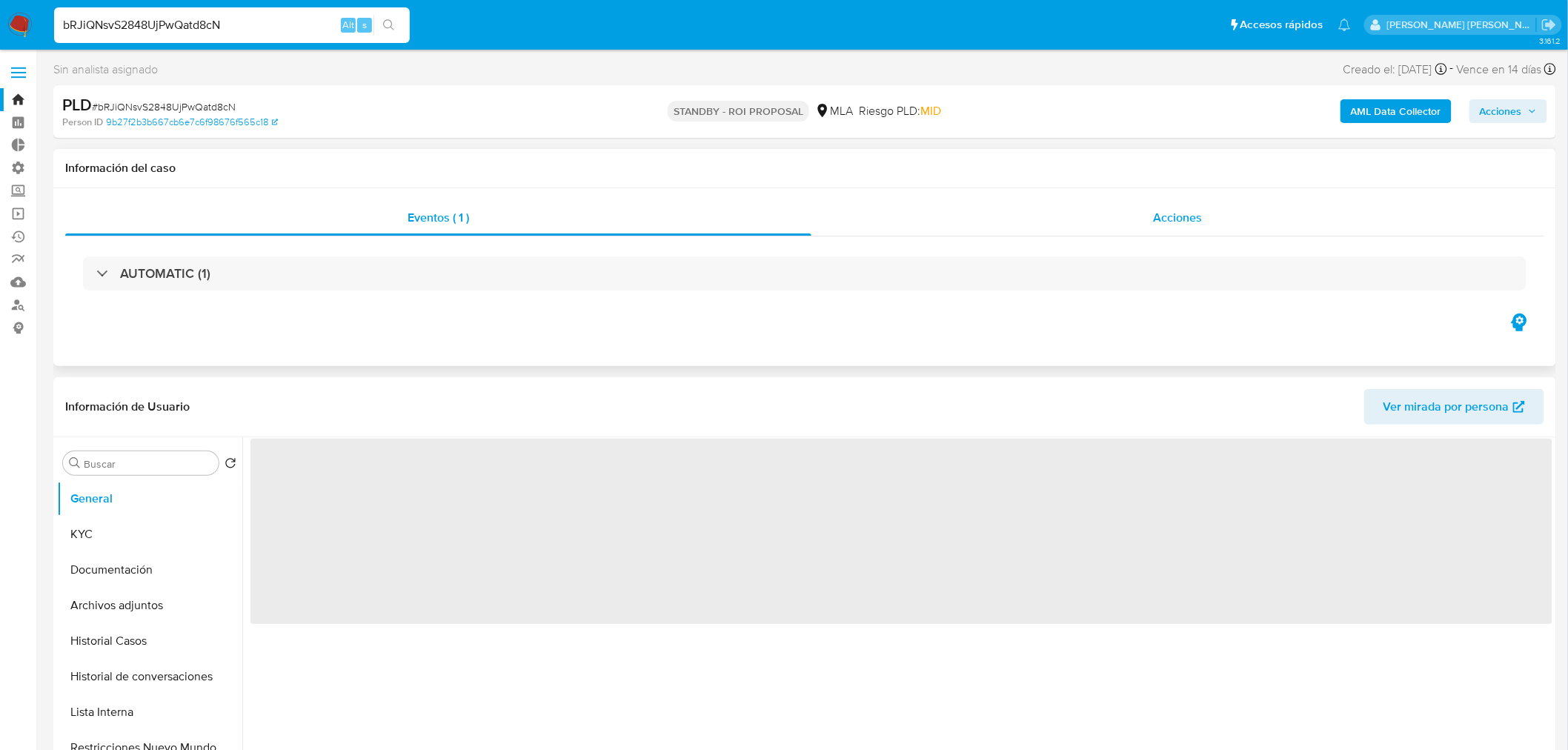
click at [1201, 215] on span "Acciones" at bounding box center [1177, 218] width 49 height 17
select select "10"
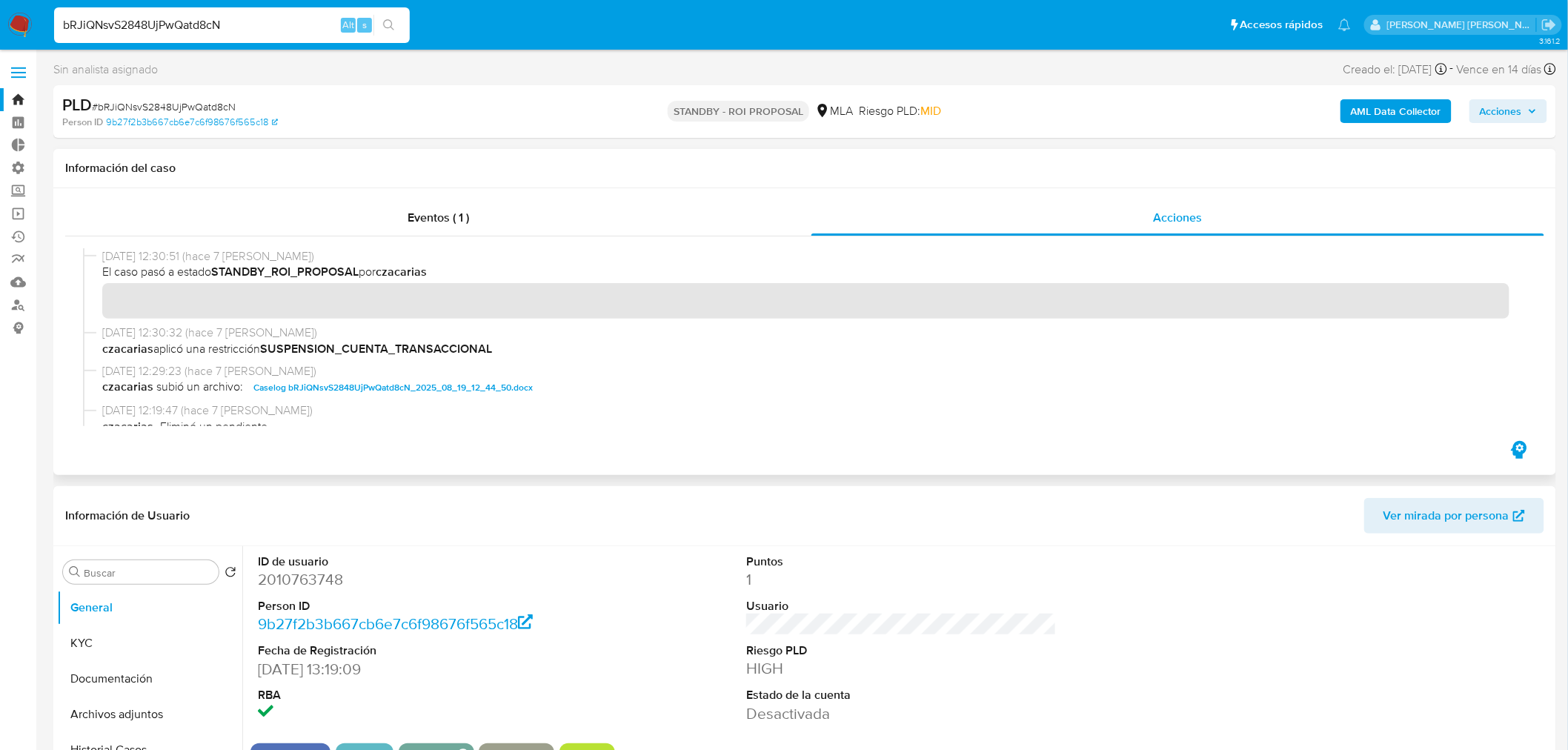
scroll to position [82, 0]
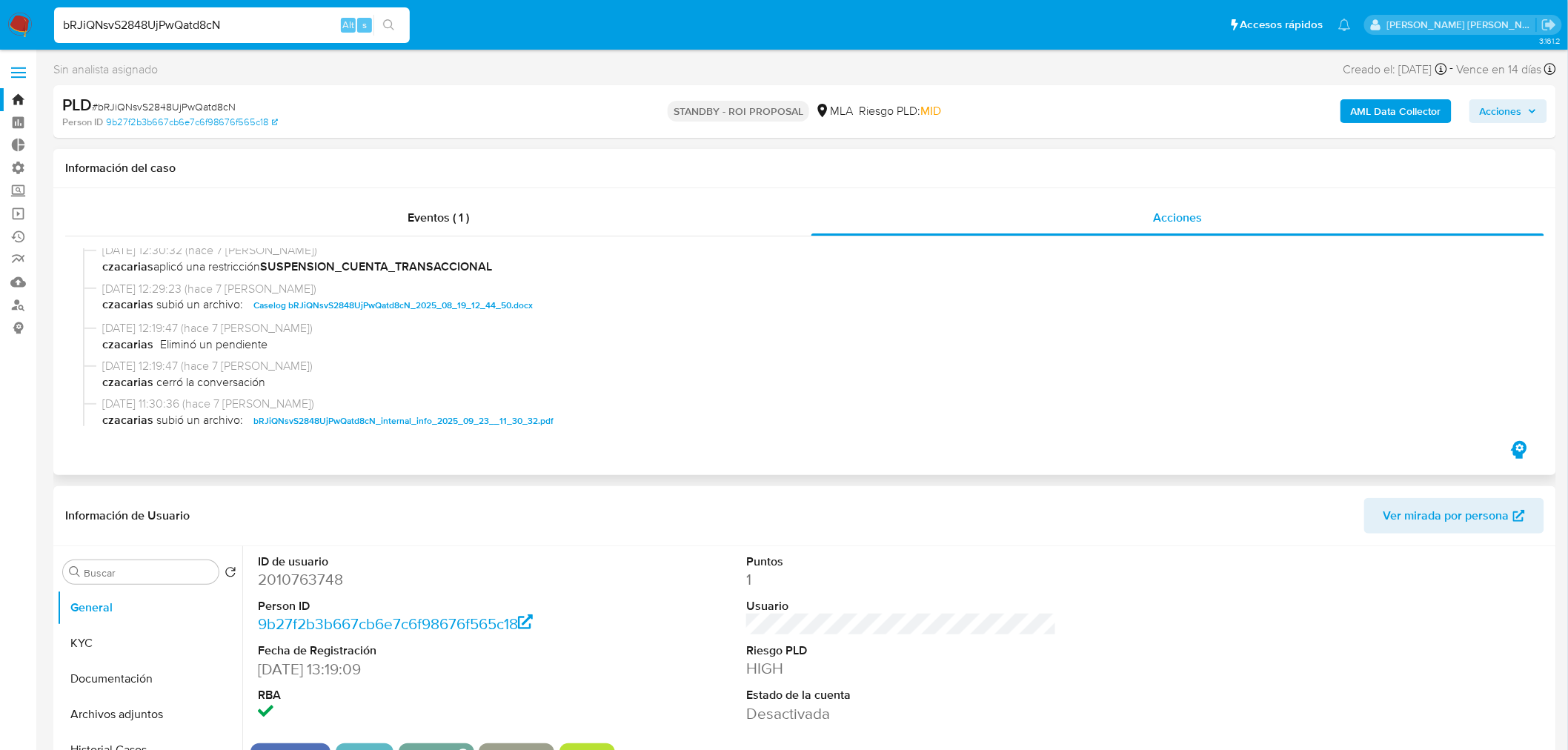
click at [457, 294] on span "23/09/2025 12:29:23 (hace 7 días)" at bounding box center [811, 289] width 1418 height 17
click at [480, 301] on span "Caselog bRJiQNsvS2848UjPwQatd8cN_2025_08_19_12_44_50.docx" at bounding box center [393, 305] width 280 height 18
click at [162, 19] on input "bRJiQNsvS2848UjPwQatd8cN" at bounding box center [231, 25] width 355 height 19
paste input "gDbQ0GShlRFcKcMxUwlo4HI2"
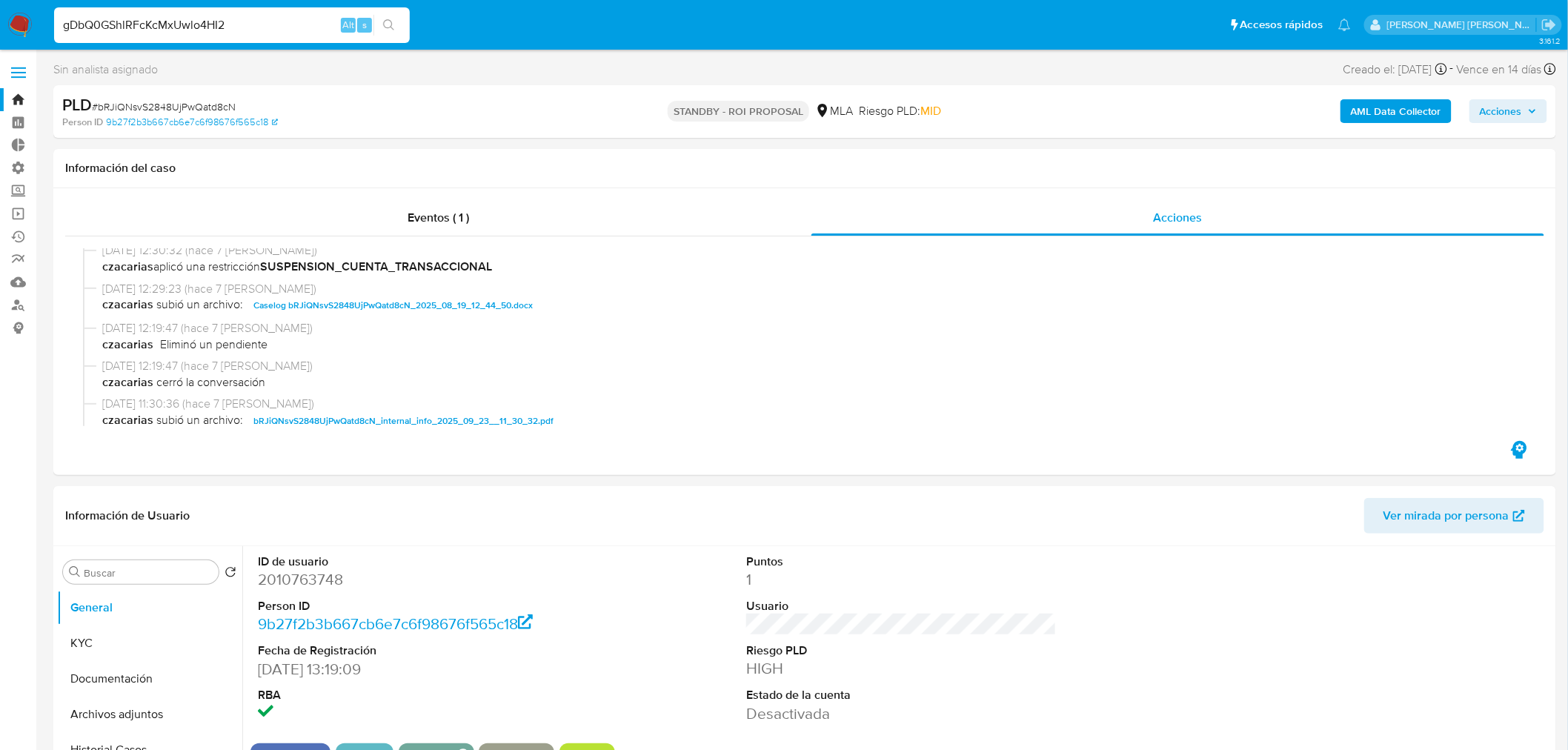
type input "gDbQ0GShlRFcKcMxUwlo4HI2"
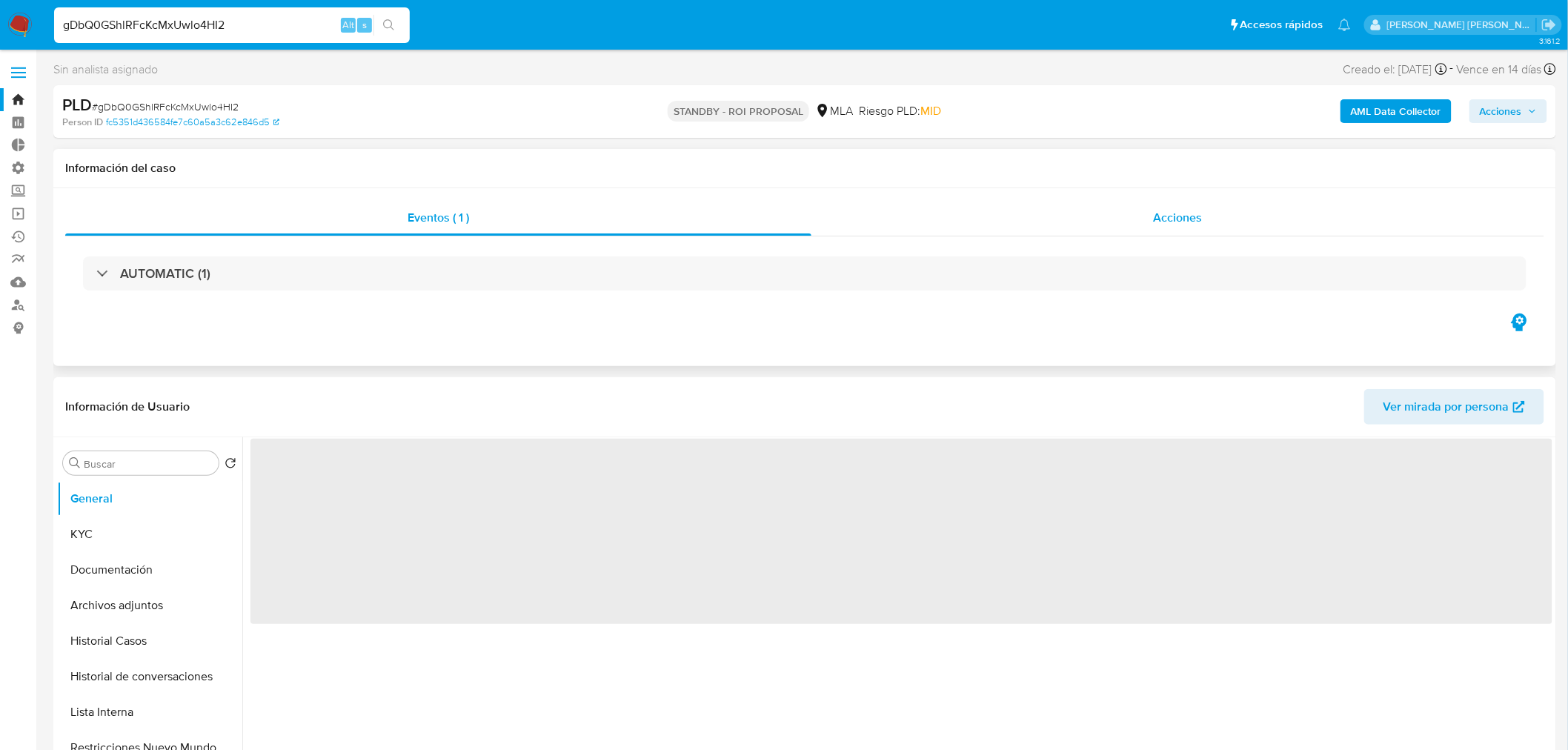
click at [1194, 213] on span "Acciones" at bounding box center [1177, 218] width 49 height 17
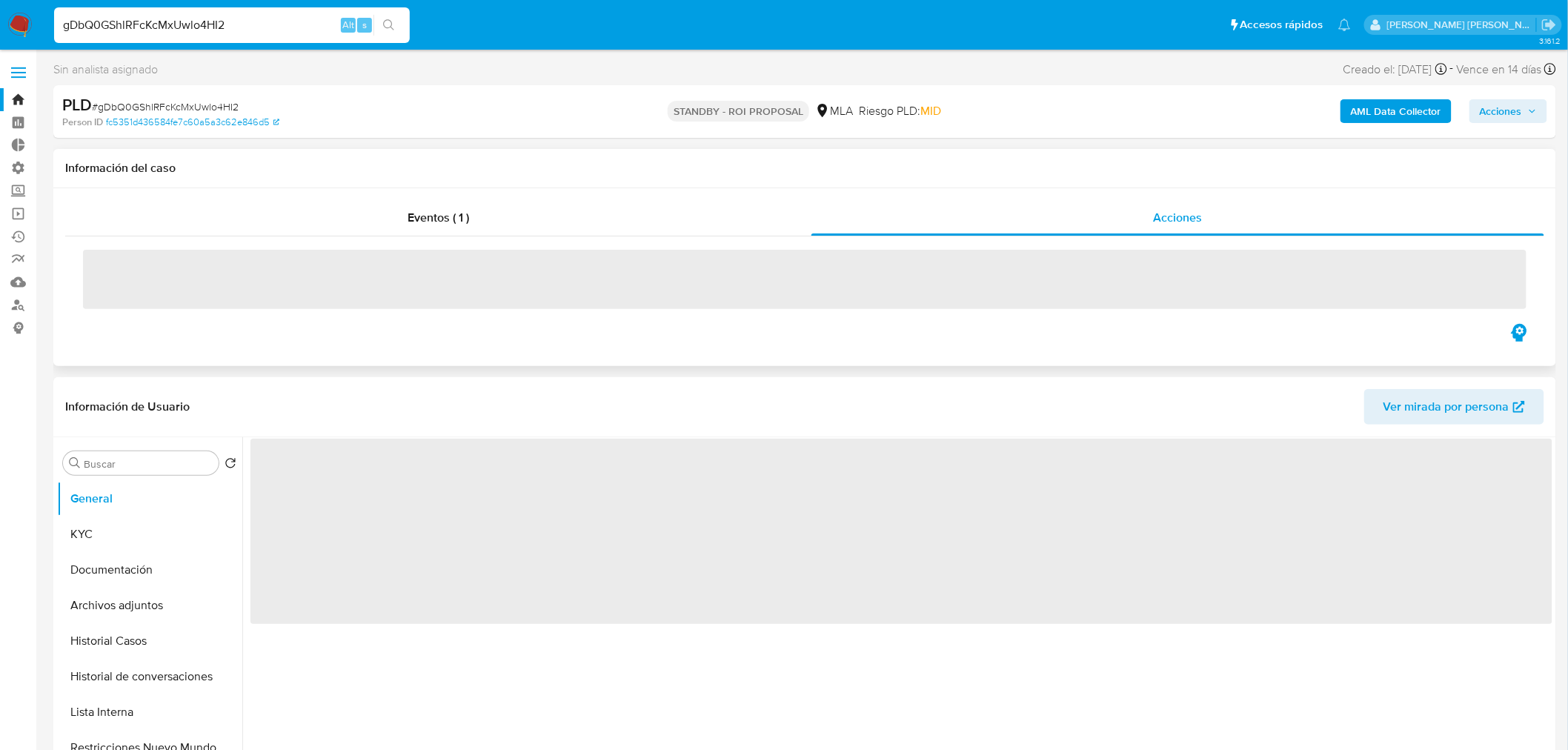
select select "10"
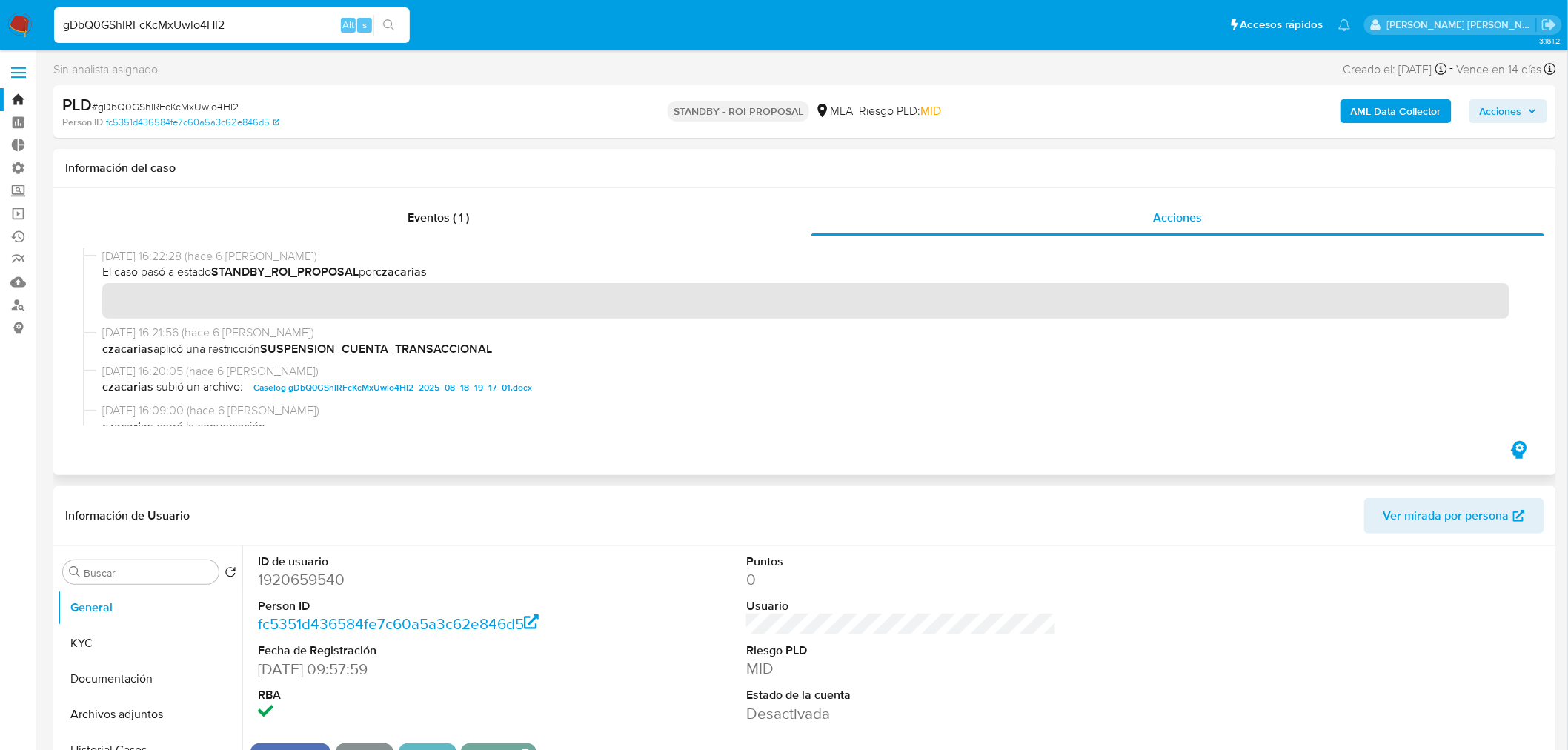
click at [417, 381] on span "Caselog gDbQ0GShlRFcKcMxUwlo4HI2_2025_08_18_19_17_01.docx" at bounding box center [392, 387] width 279 height 18
click at [178, 18] on input "gDbQ0GShlRFcKcMxUwlo4HI2" at bounding box center [231, 25] width 355 height 19
click at [179, 18] on input "gDbQ0GShlRFcKcMxUwlo4HI2" at bounding box center [231, 25] width 355 height 19
paste input "ket6sTVz3o88y7oWzRHblotj"
type input "ket6sTVz3o88y7oWzRHblotj"
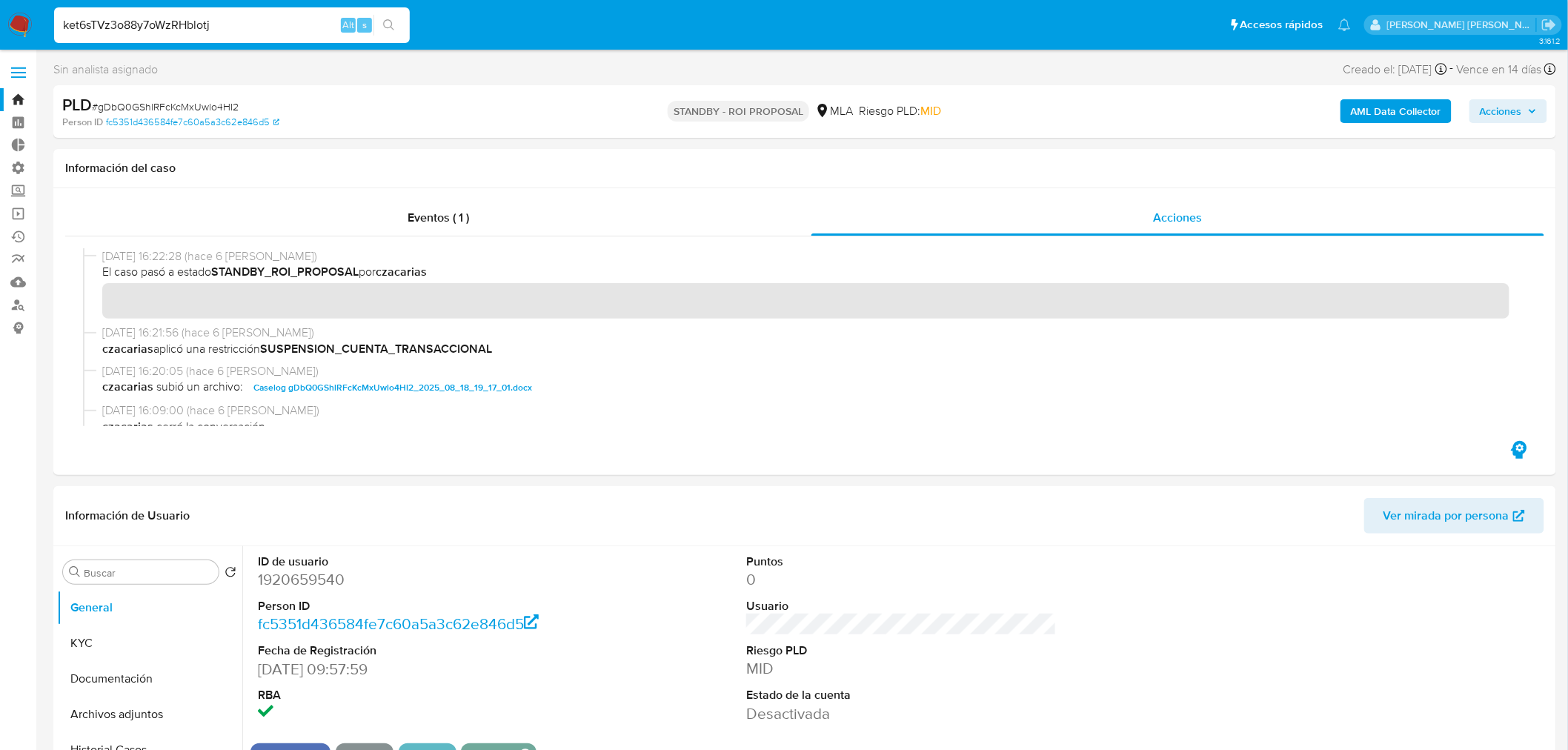
click at [403, 32] on button "search-icon" at bounding box center [388, 25] width 31 height 20
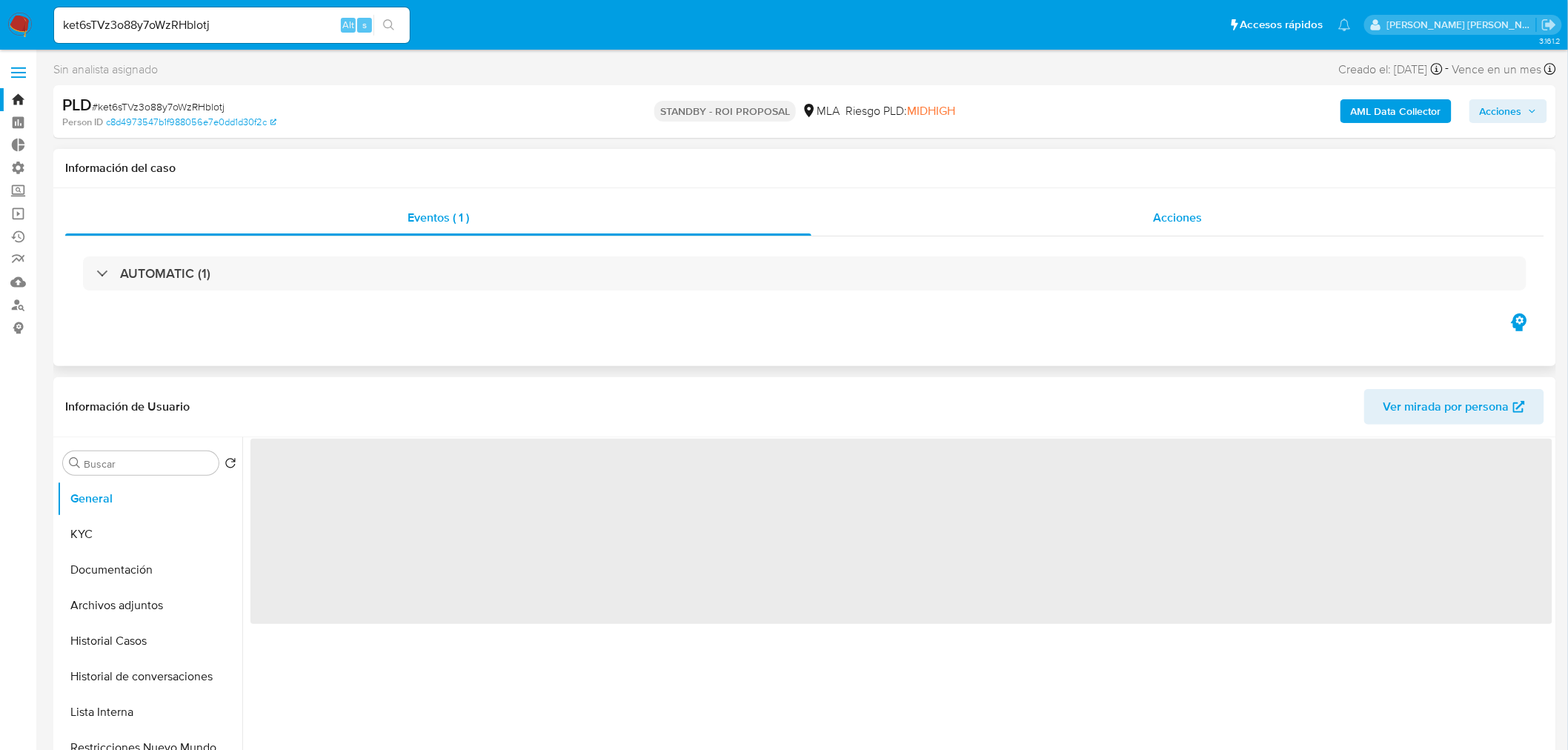
click at [1169, 218] on span "Acciones" at bounding box center [1177, 218] width 49 height 17
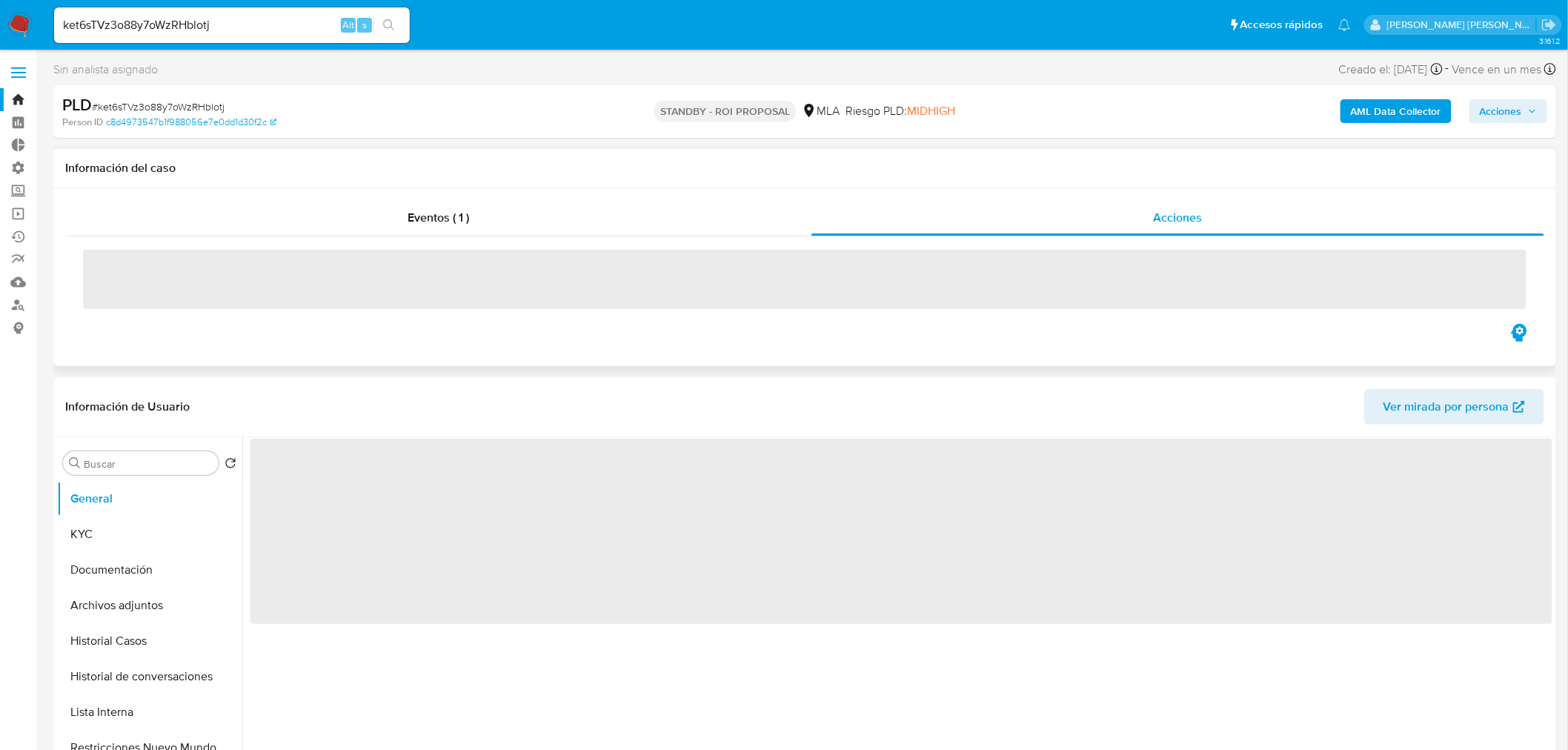
select select "10"
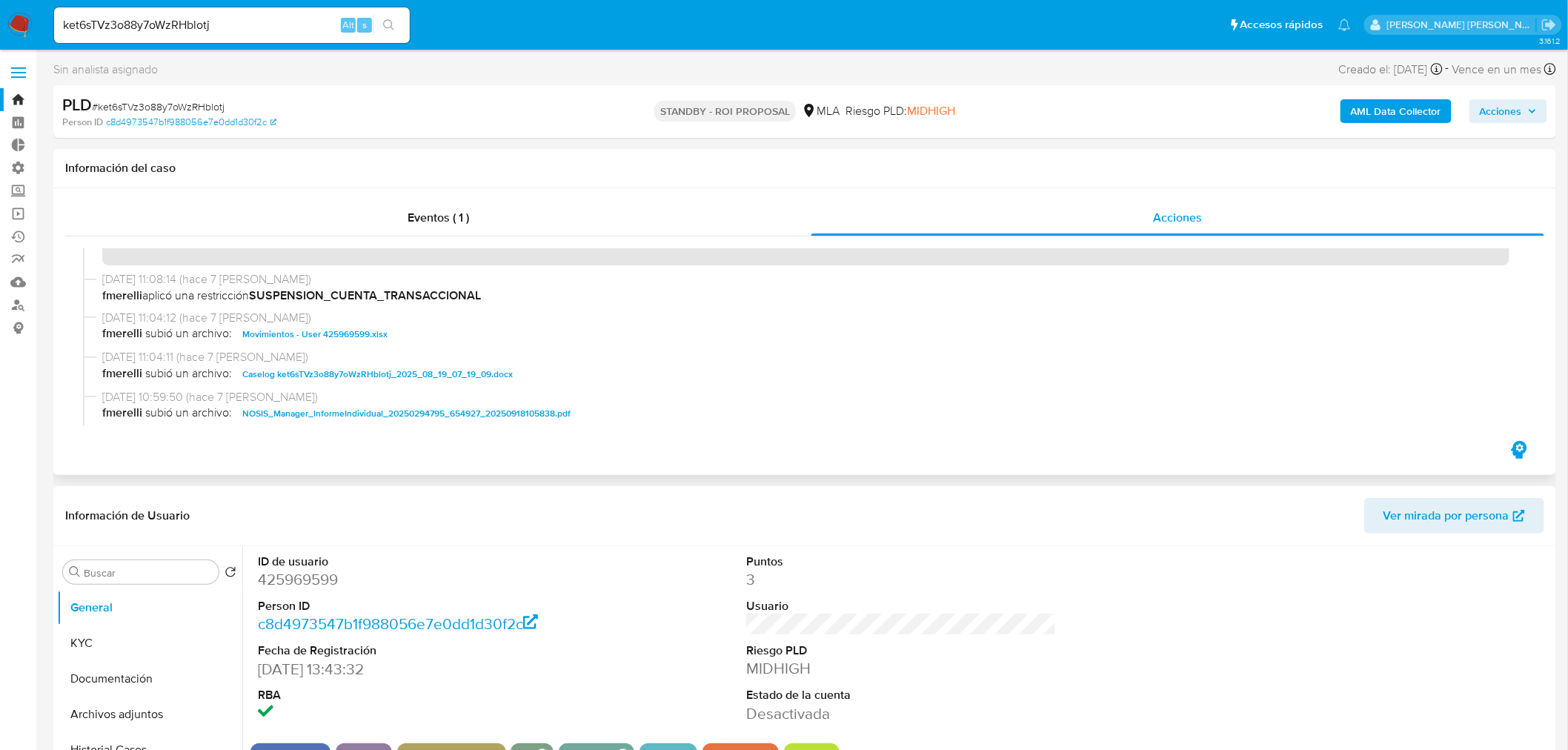
scroll to position [82, 0]
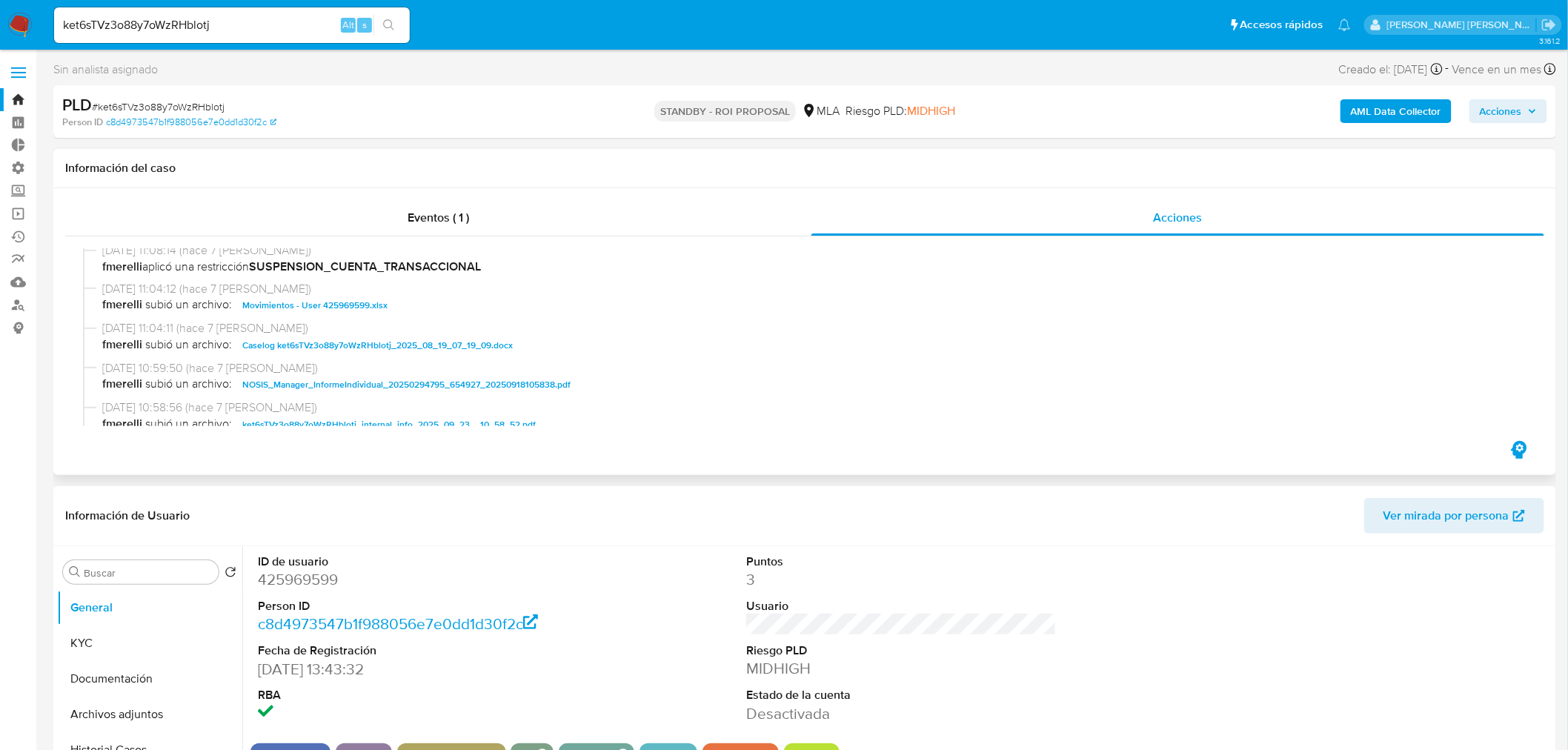
click at [484, 345] on span "Caselog ket6sTVz3o88y7oWzRHblotj_2025_08_19_07_19_09.docx" at bounding box center [378, 344] width 270 height 18
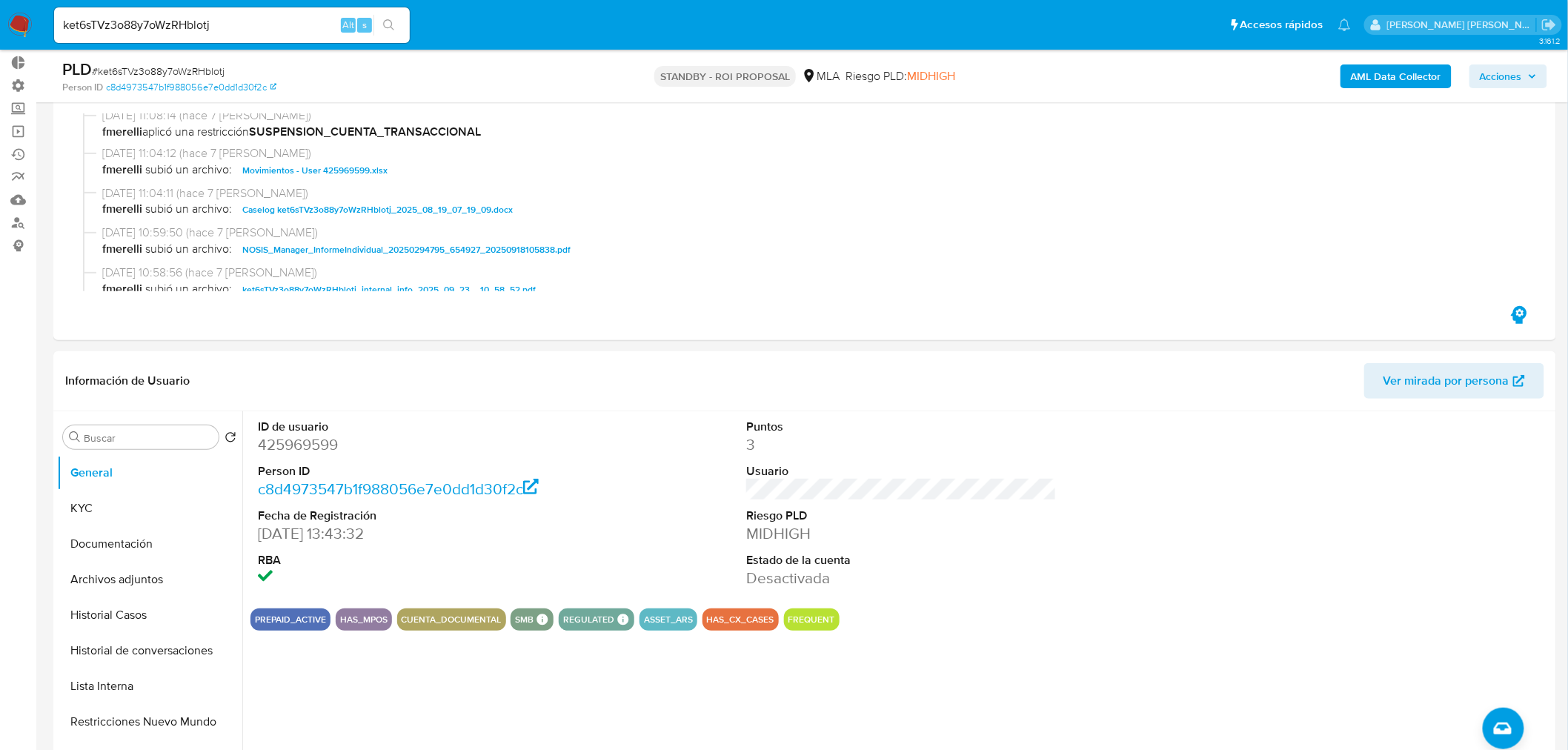
click at [205, 20] on input "ket6sTVz3o88y7oWzRHblotj" at bounding box center [231, 25] width 355 height 19
click at [205, 19] on input "ket6sTVz3o88y7oWzRHblotj" at bounding box center [231, 25] width 355 height 19
paste input "Up50Q6ZHgBf79M9KJAaWbZLp"
type input "Up50Q6ZHgBf79M9KJAaWbZLp"
click at [395, 26] on button "search-icon" at bounding box center [388, 25] width 31 height 20
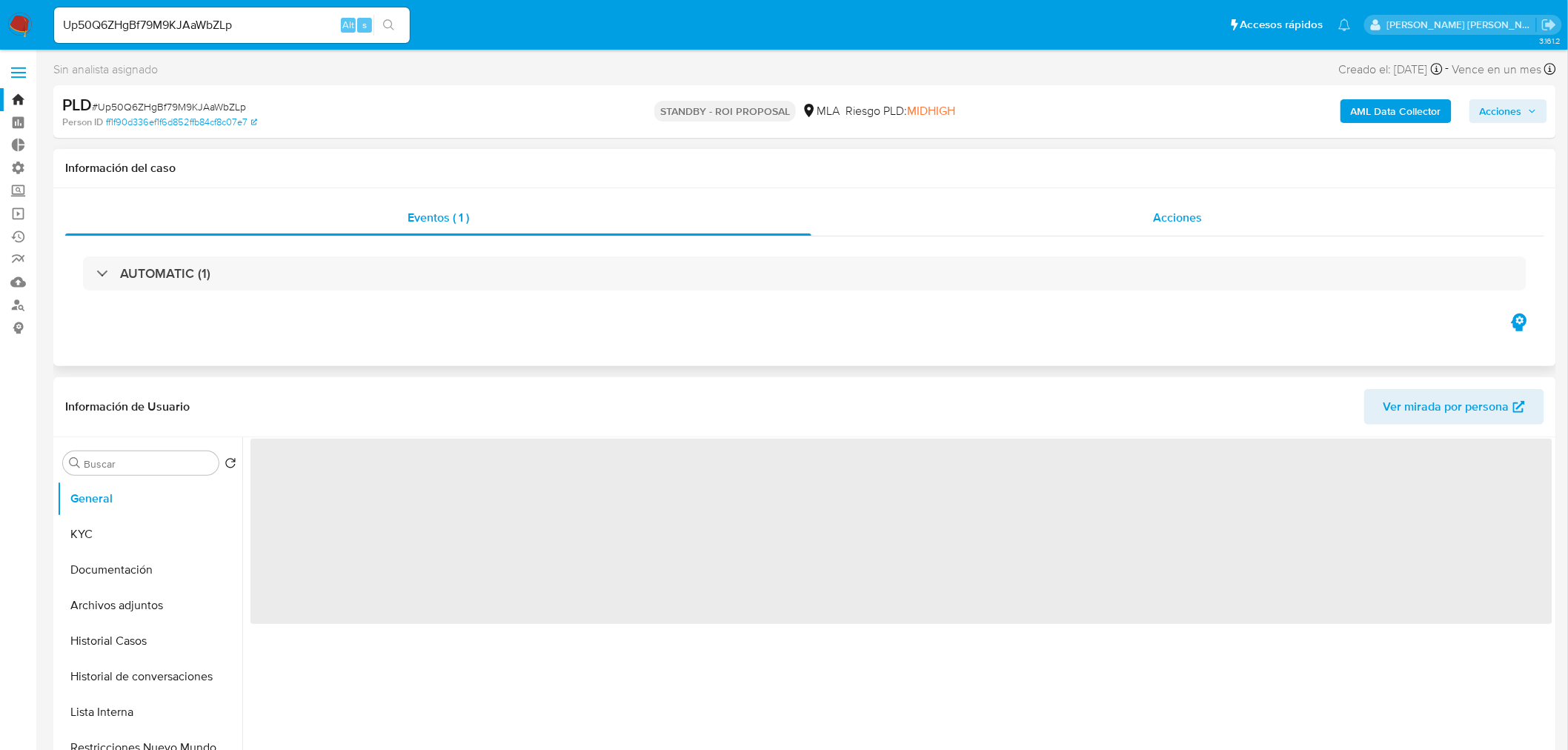
select select "10"
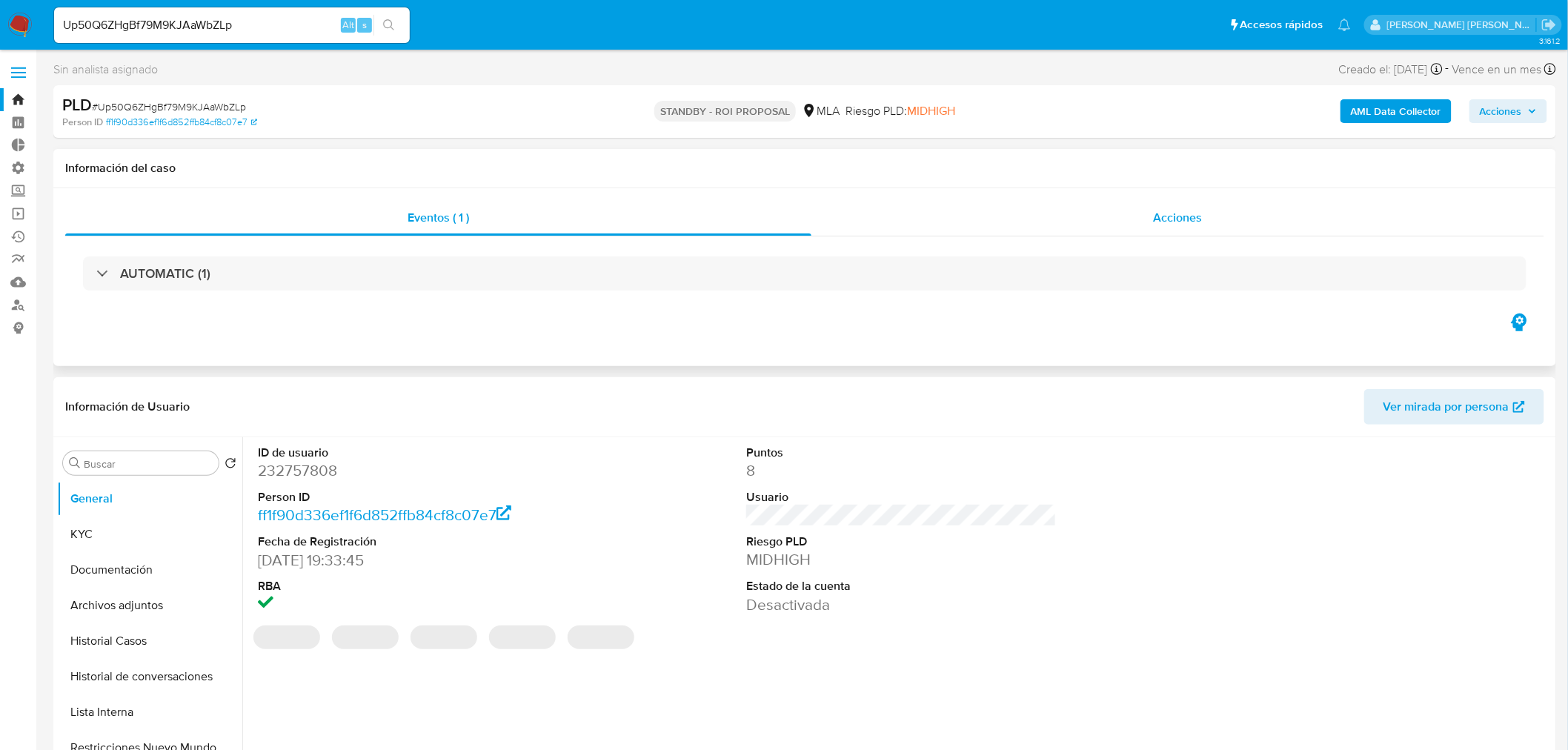
drag, startPoint x: 1213, startPoint y: 207, endPoint x: 1205, endPoint y: 220, distance: 15.3
click at [1210, 207] on div "Acciones" at bounding box center [1178, 218] width 734 height 35
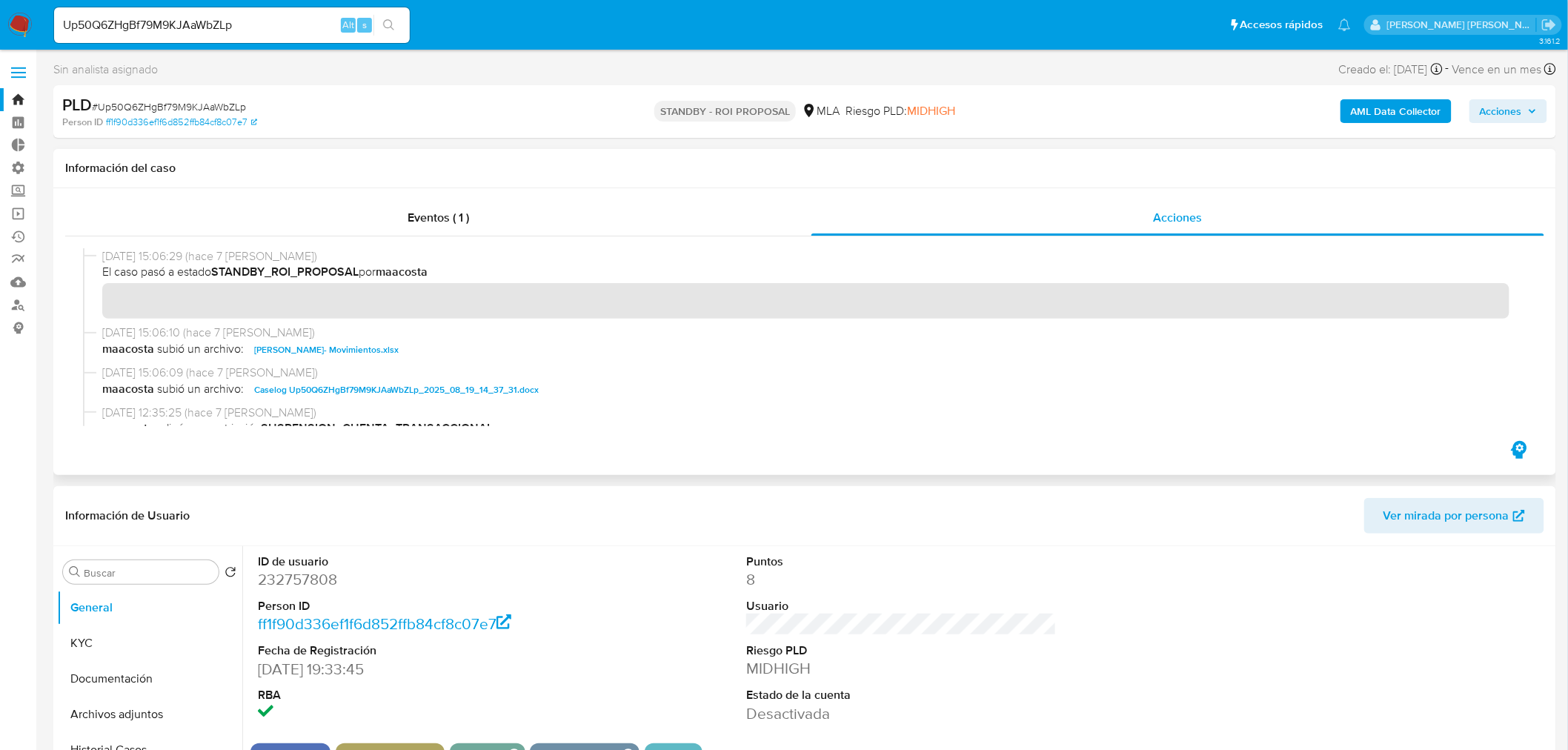
drag, startPoint x: 424, startPoint y: 390, endPoint x: 438, endPoint y: 385, distance: 14.9
click at [426, 390] on span "Caselog Up50Q6ZHgBf79M9KJAaWbZLp_2025_08_19_14_37_31.docx" at bounding box center [396, 390] width 284 height 18
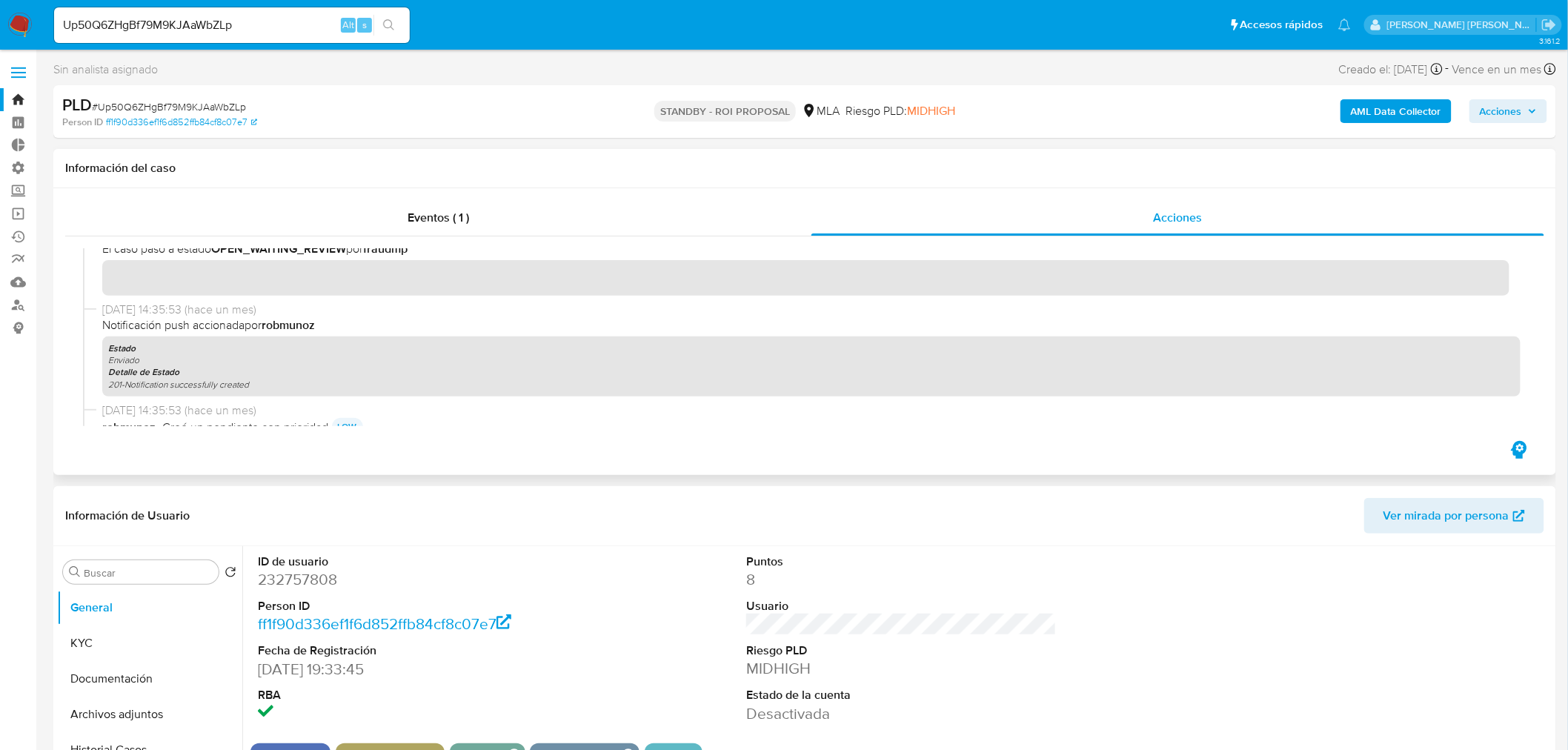
scroll to position [906, 0]
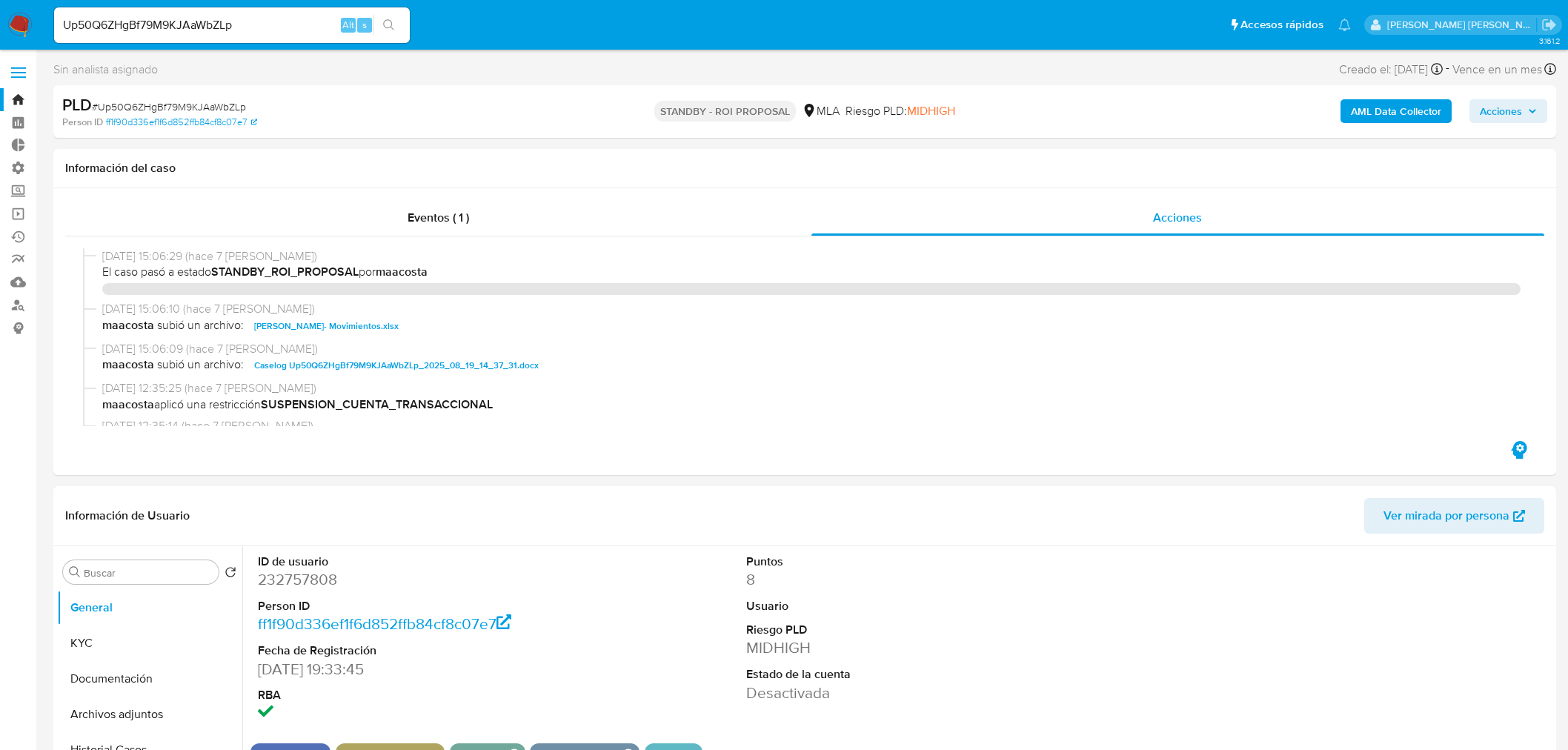
select select "10"
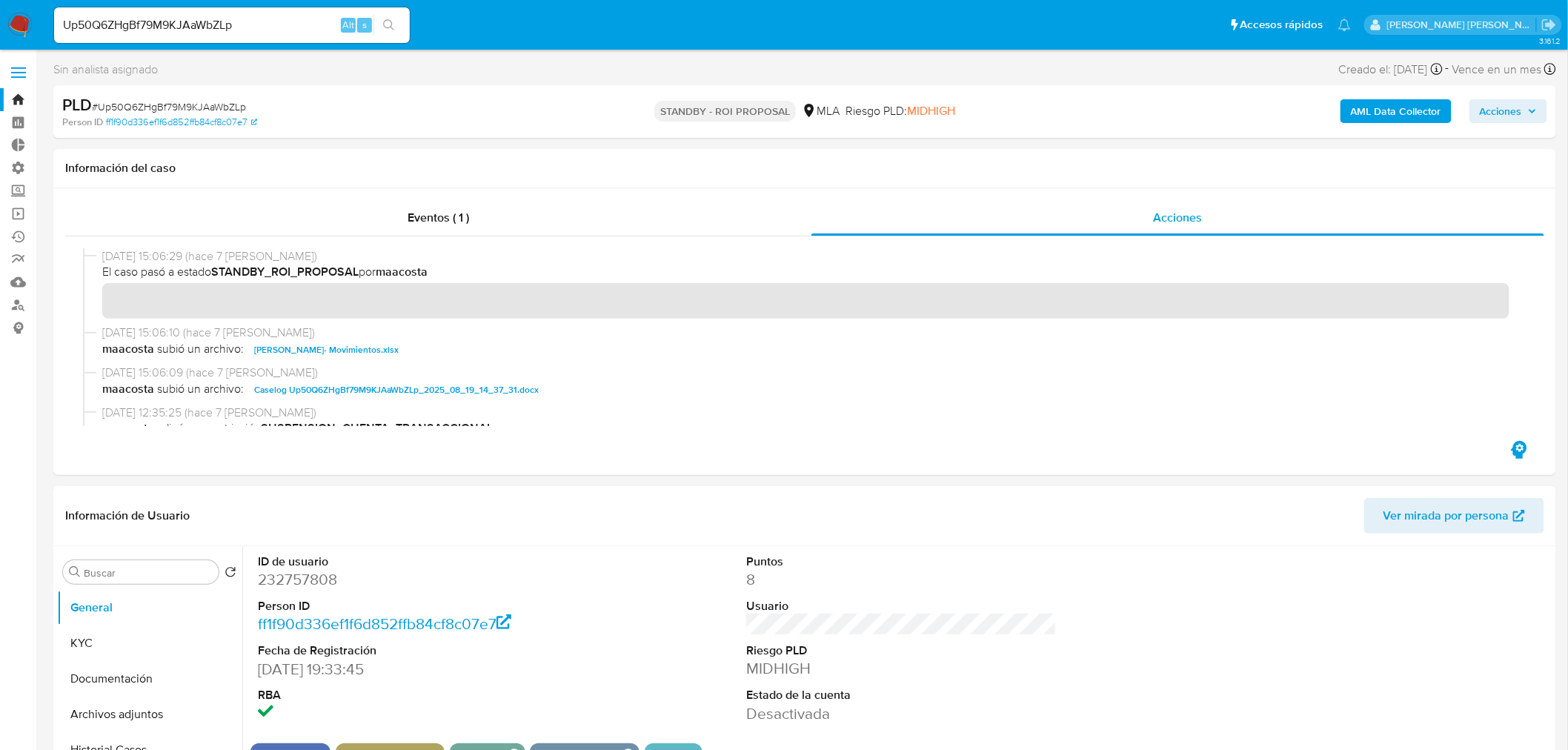
scroll to position [906, 0]
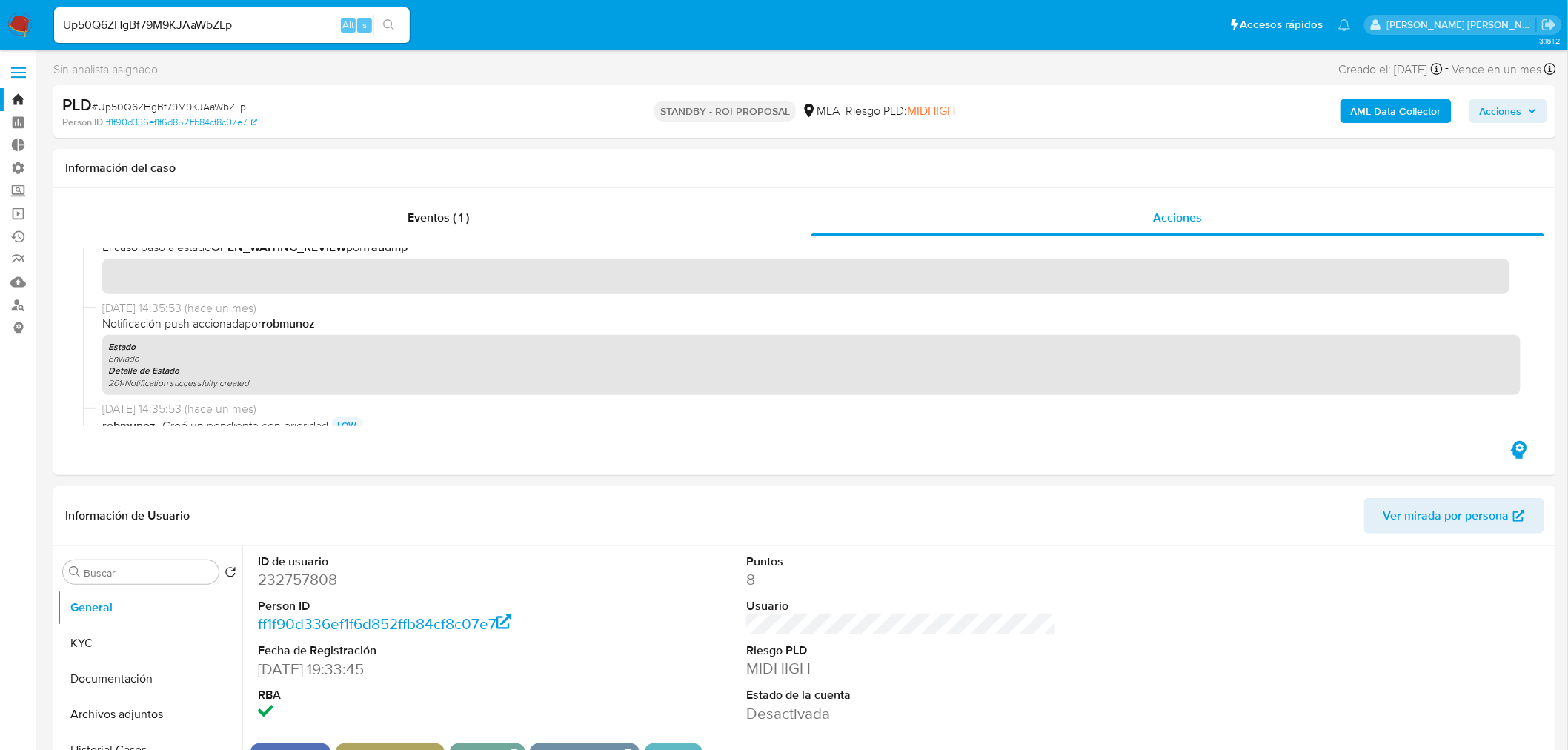
click at [193, 19] on input "Up50Q6ZHgBf79M9KJAaWbZLp" at bounding box center [231, 25] width 355 height 19
click at [193, 19] on input "Up50Q6ZHgBf79M9KJAaWbZLp" at bounding box center [231, 25] width 355 height 19
paste input "boQT3PxAEzZ9xUshMEH8HwIw"
type input "boQT3PxAEzZ9xUshMEH8HwIw"
click at [391, 18] on button "search-icon" at bounding box center [388, 25] width 31 height 20
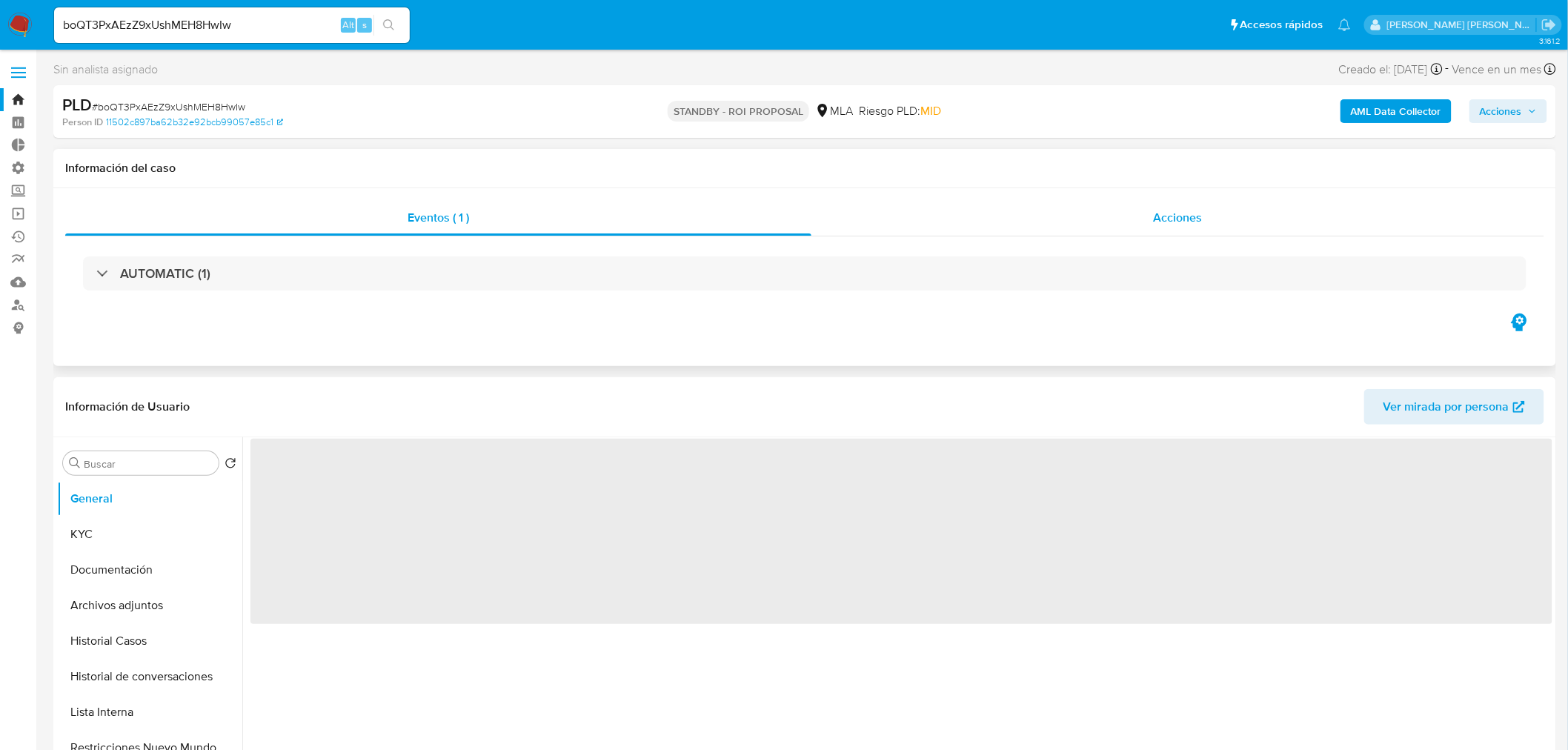
click at [1211, 224] on div "Acciones" at bounding box center [1178, 218] width 734 height 35
select select "10"
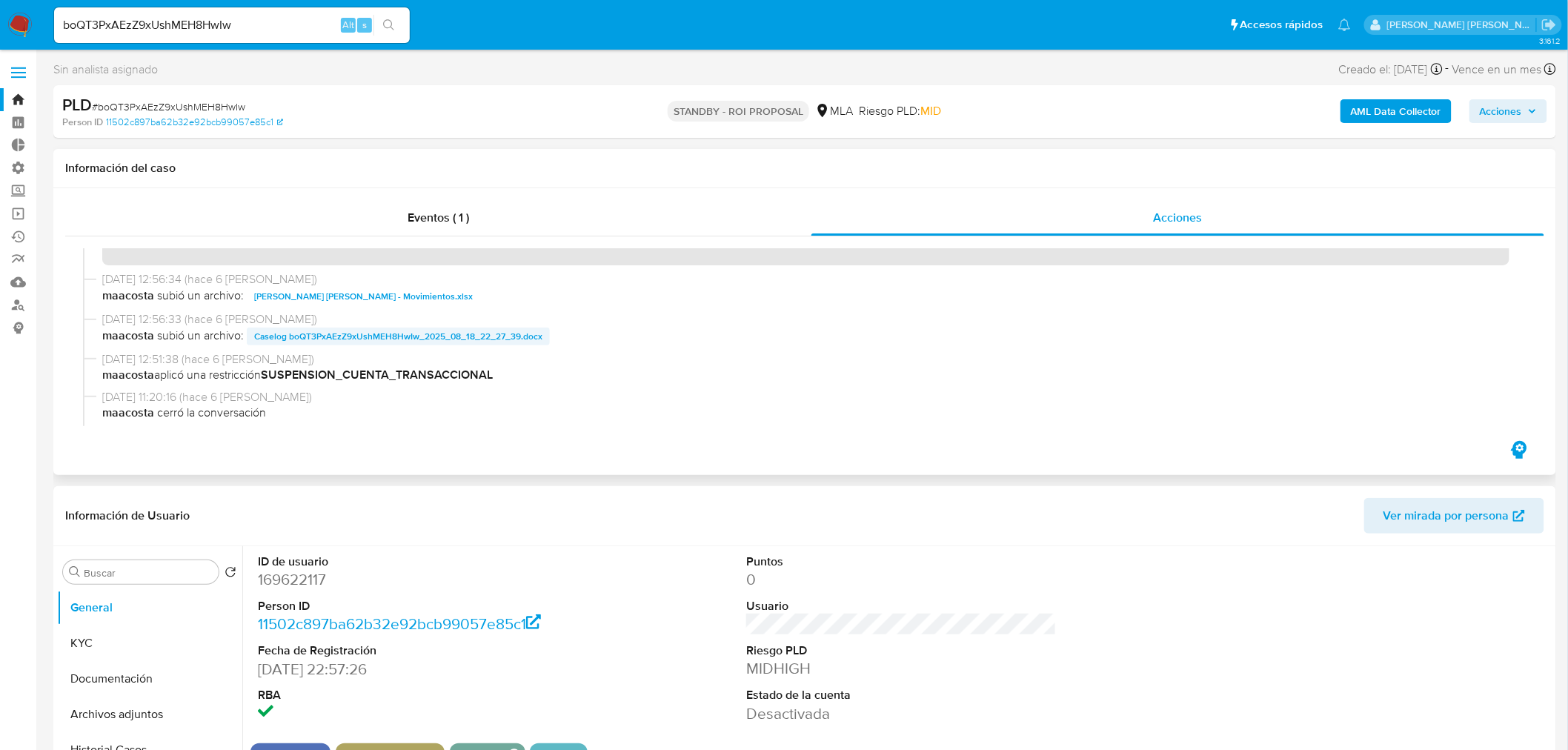
scroll to position [82, 0]
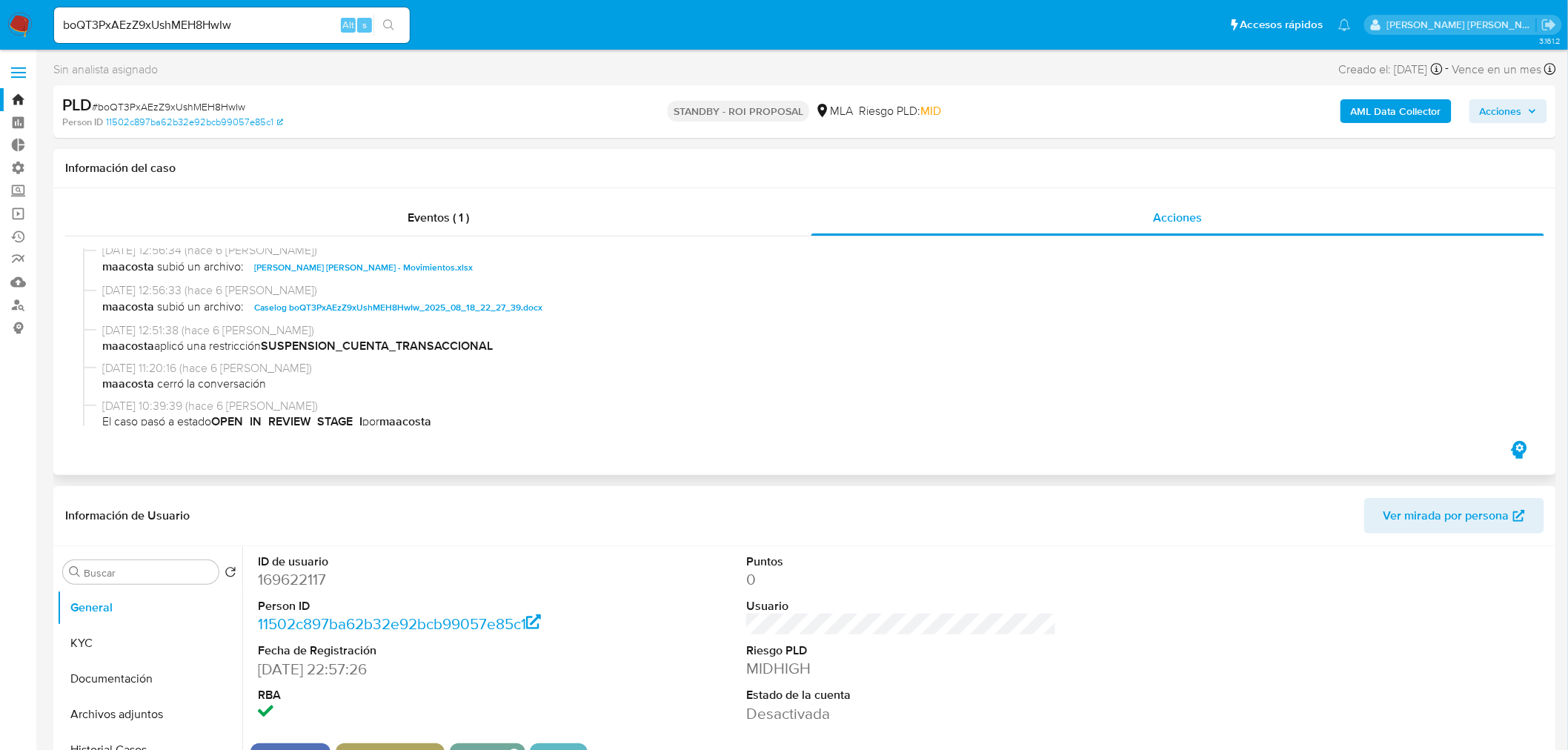
click at [450, 313] on span "Caselog boQT3PxAEzZ9xUshMEH8HwIw_2025_08_18_22_27_39.docx" at bounding box center [398, 307] width 288 height 18
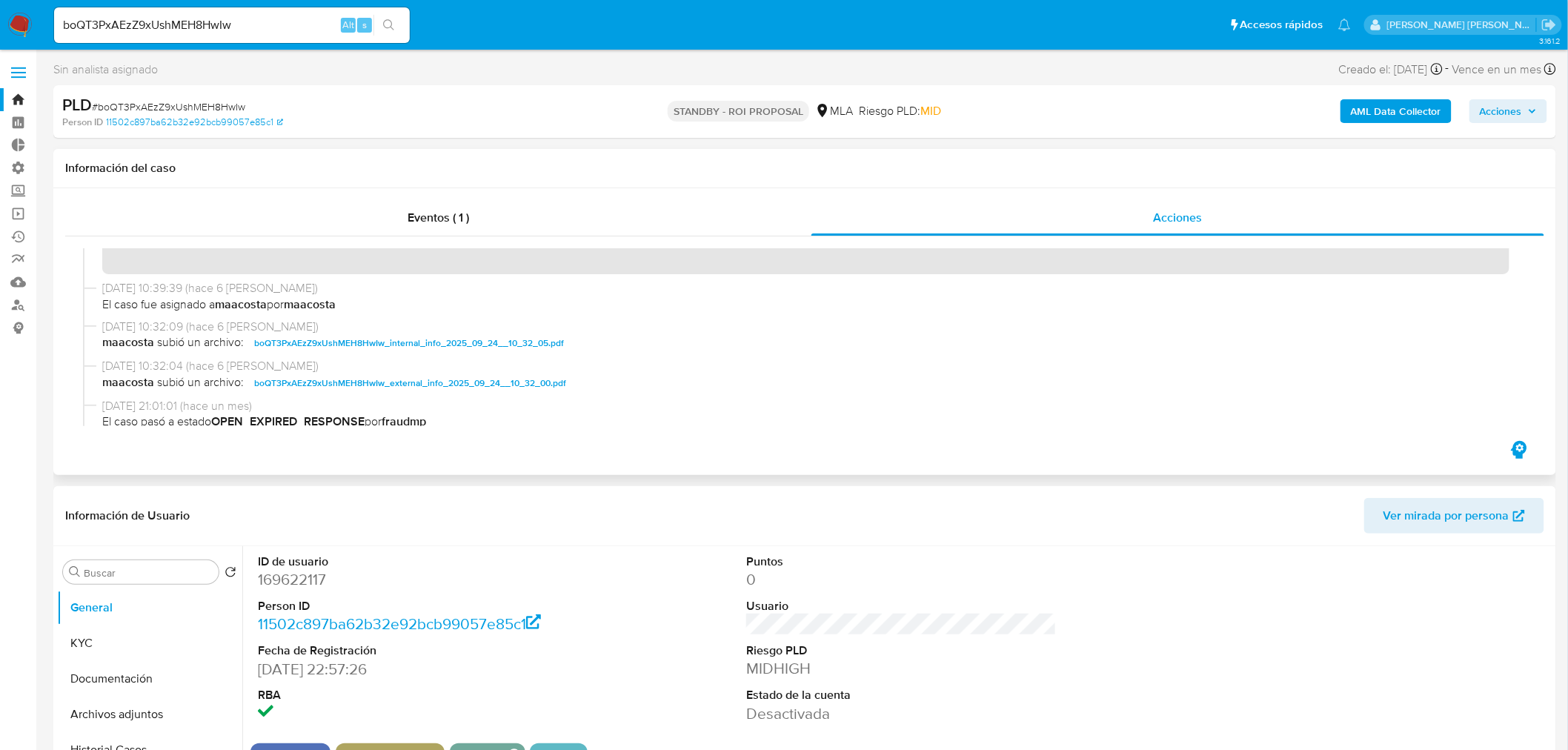
scroll to position [329, 0]
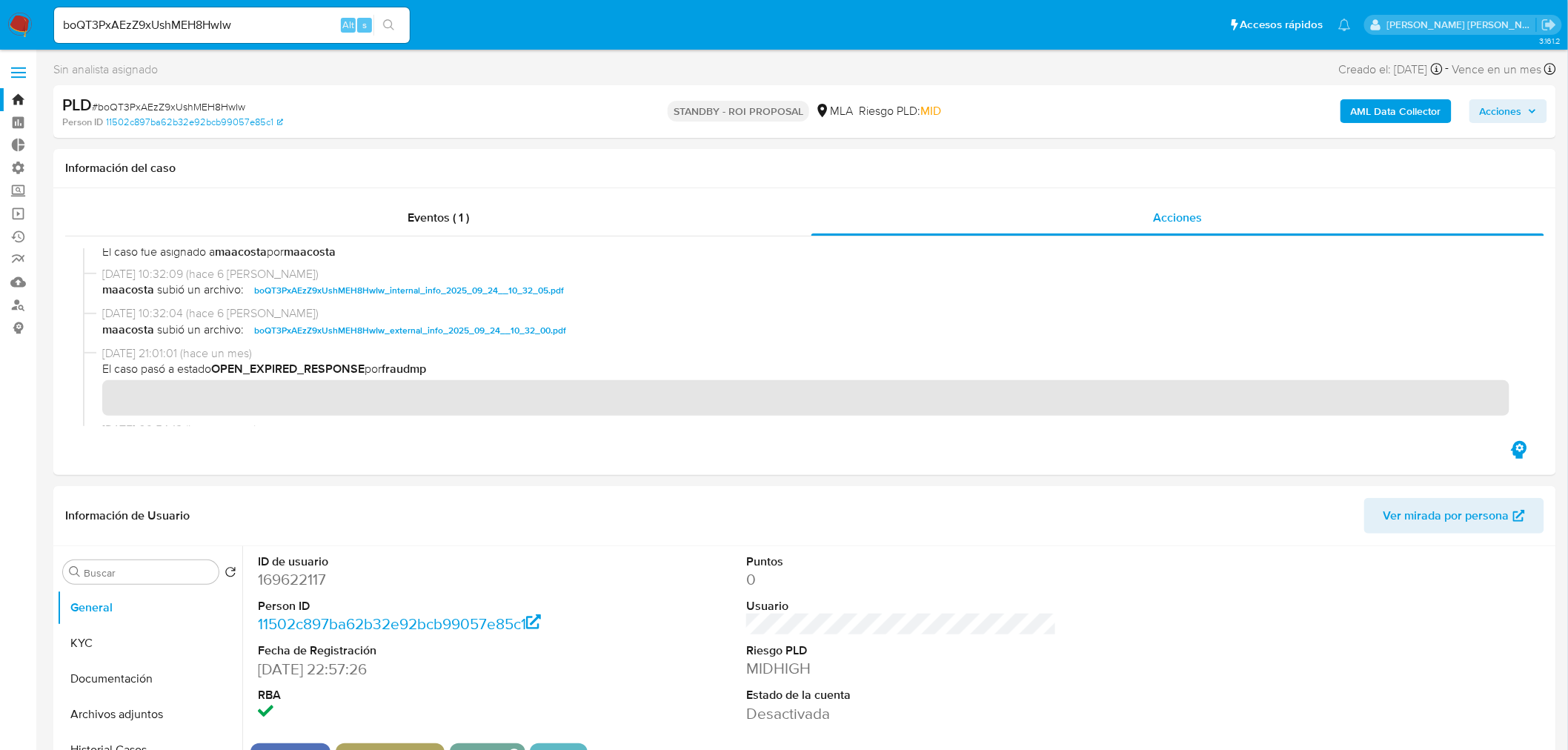
click at [193, 13] on div "boQT3PxAEzZ9xUshMEH8HwIw Alt s" at bounding box center [231, 25] width 355 height 35
click at [198, 20] on input "boQT3PxAEzZ9xUshMEH8HwIw" at bounding box center [231, 25] width 355 height 19
paste input "cikGD9nqMxmyjYdIPJDPMhP1"
type input "cikGD9nqMxmyjYdIPJDPMhP1"
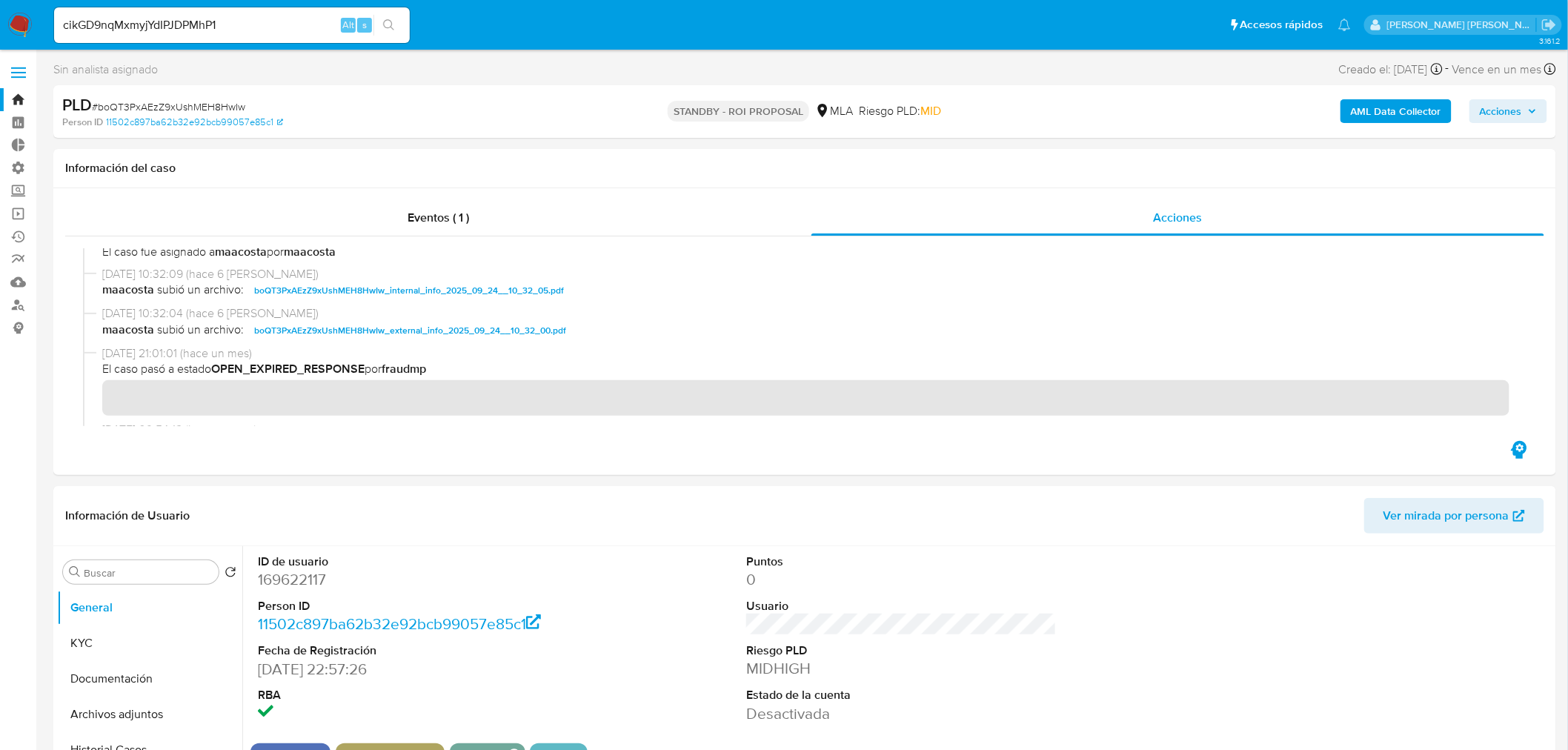
click at [409, 33] on div "cikGD9nqMxmyjYdIPJDPMhP1 Alt s" at bounding box center [231, 25] width 355 height 35
click at [397, 24] on button "search-icon" at bounding box center [388, 25] width 31 height 20
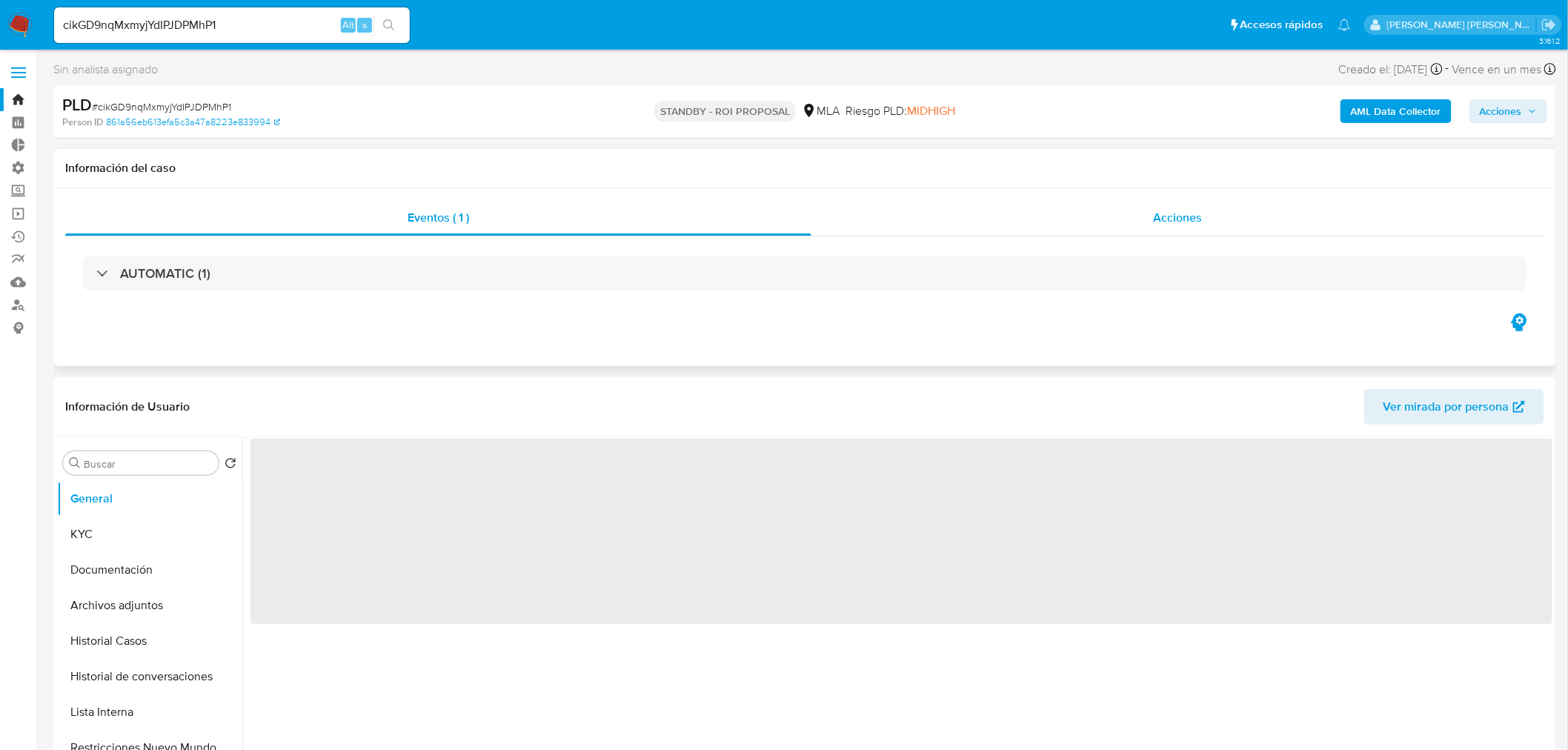
click at [1146, 230] on div "Acciones" at bounding box center [1178, 218] width 734 height 35
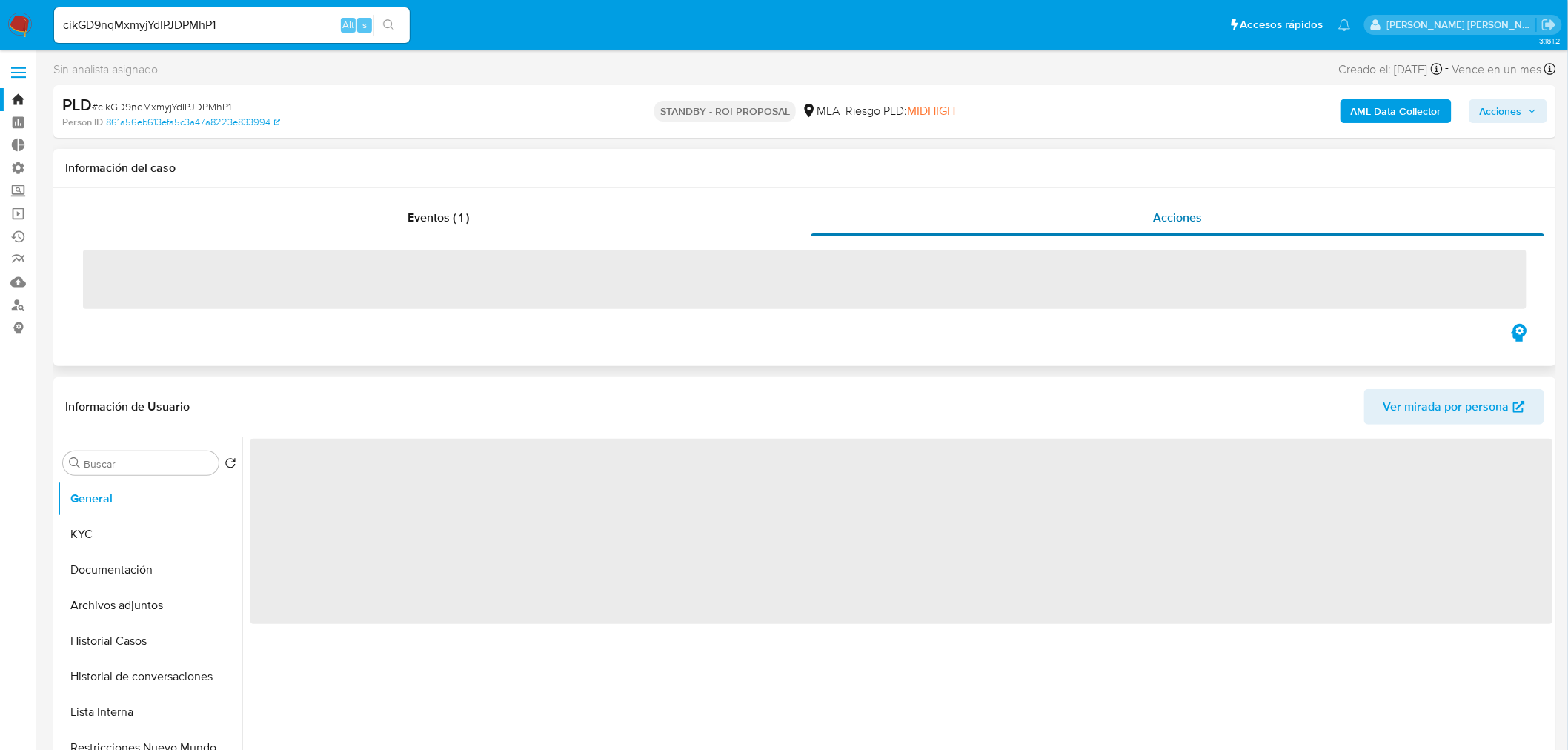
select select "10"
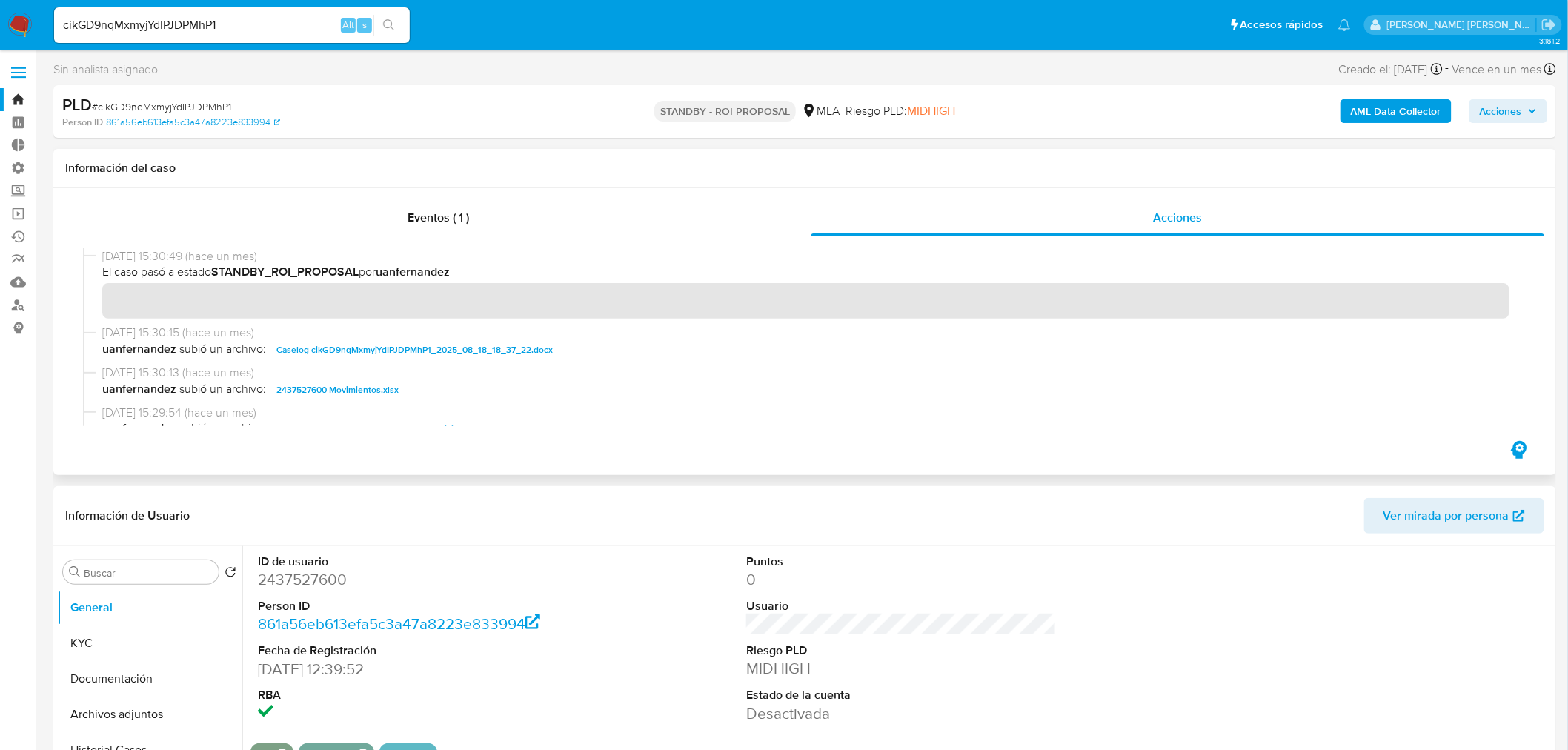
click at [491, 349] on span "Caselog cikGD9nqMxmyjYdIPJDPMhP1_2025_08_18_18_37_22.docx" at bounding box center [415, 349] width 277 height 18
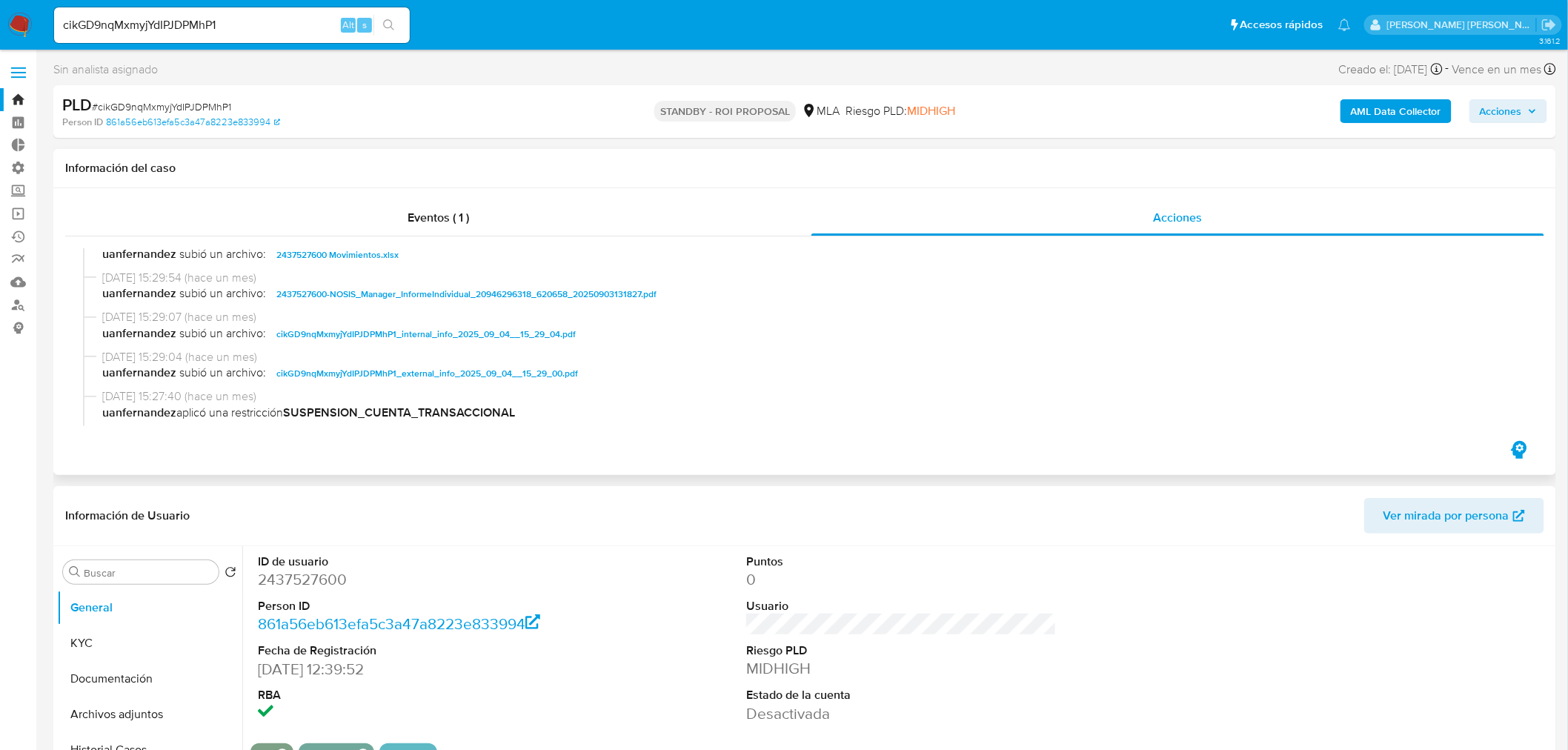
scroll to position [165, 0]
